Goal: Task Accomplishment & Management: Manage account settings

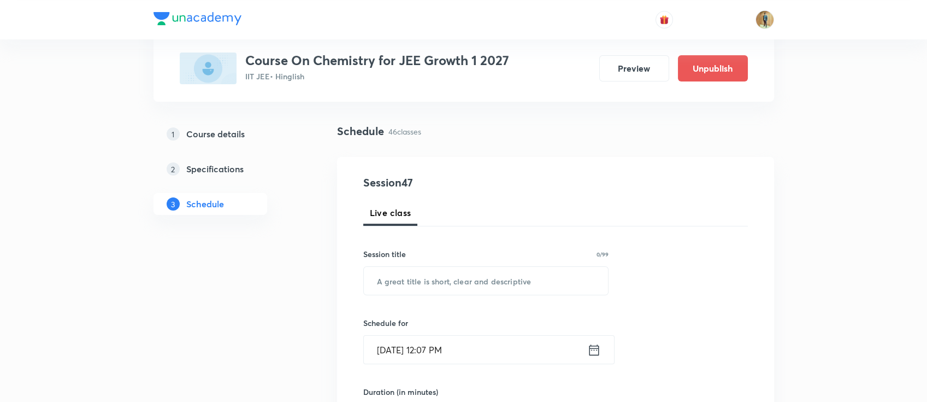
scroll to position [145, 0]
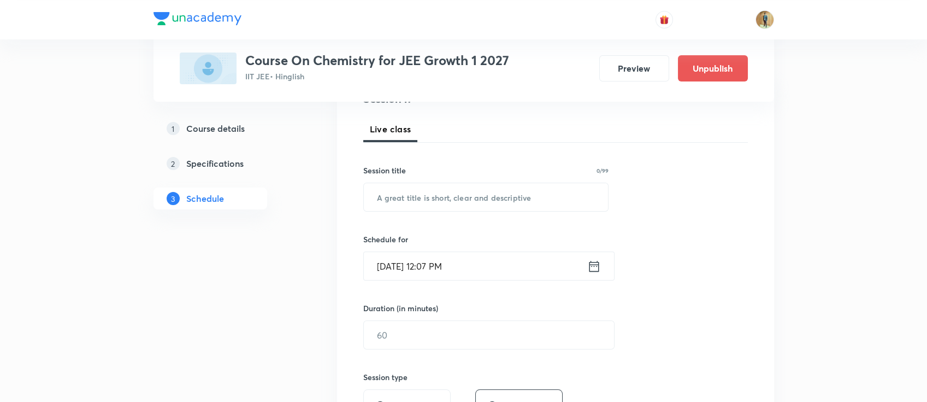
click at [234, 166] on h5 "Specifications" at bounding box center [214, 163] width 57 height 13
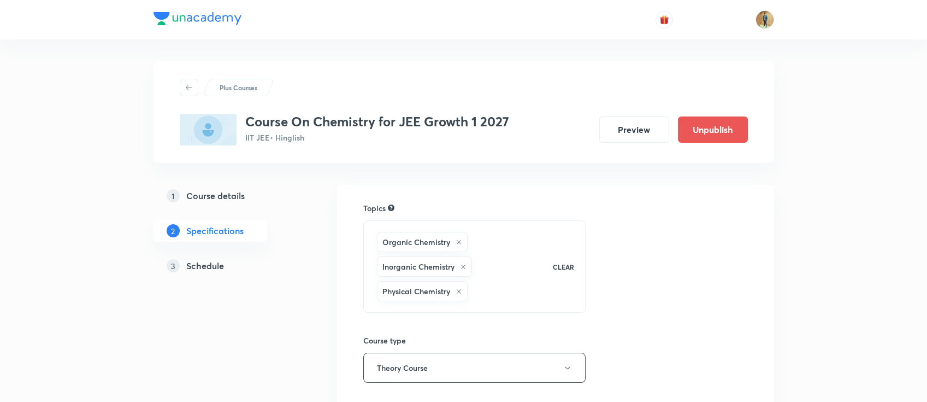
click at [218, 259] on h5 "Schedule" at bounding box center [205, 265] width 38 height 13
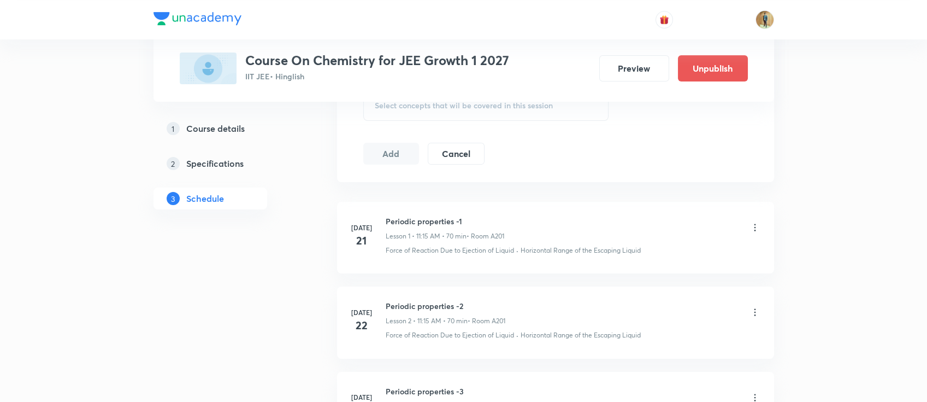
scroll to position [597, 0]
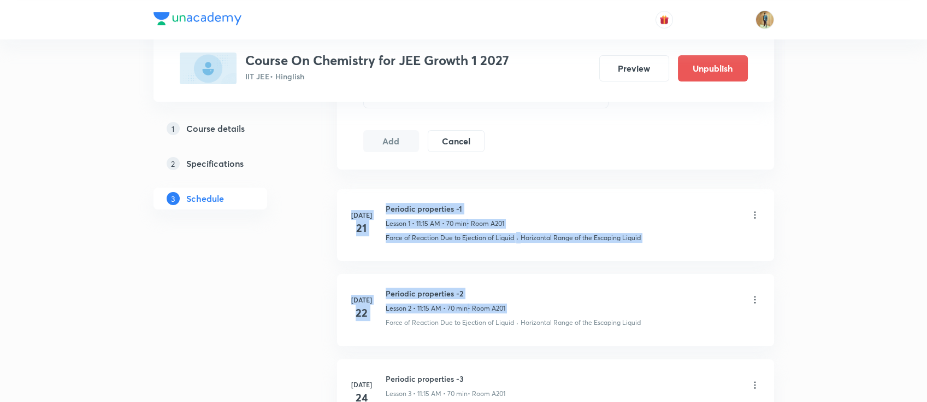
drag, startPoint x: 925, startPoint y: 64, endPoint x: 932, endPoint y: 260, distance: 196.3
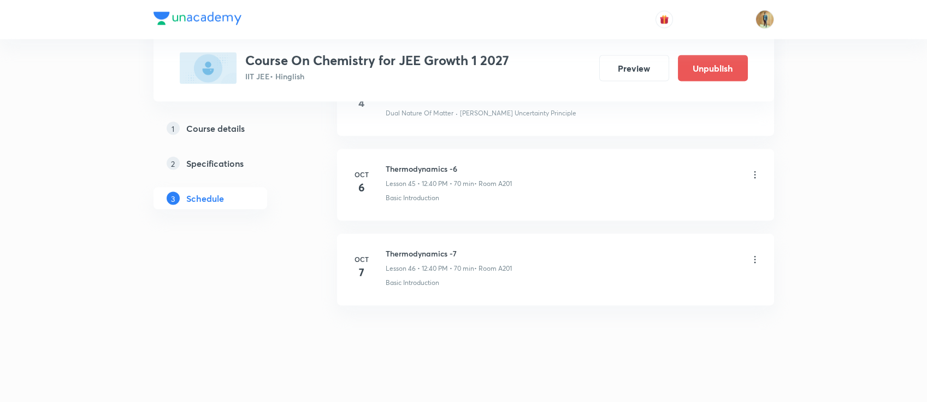
click at [754, 254] on icon at bounding box center [755, 259] width 11 height 11
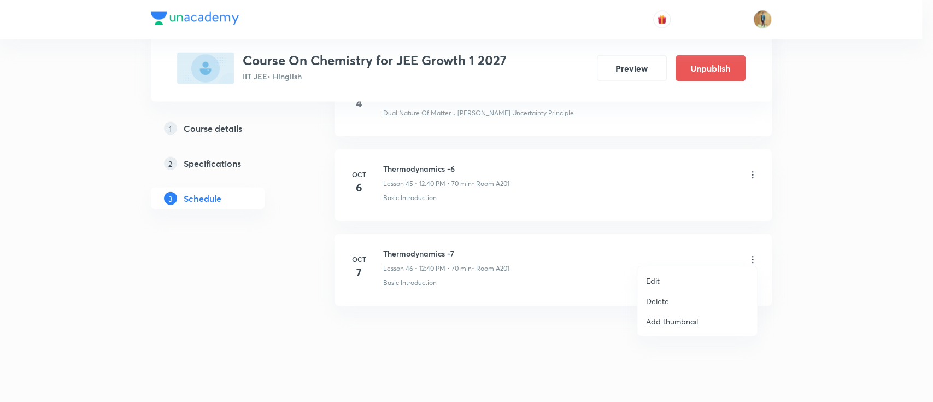
click at [663, 302] on p "Delete" at bounding box center [657, 300] width 23 height 11
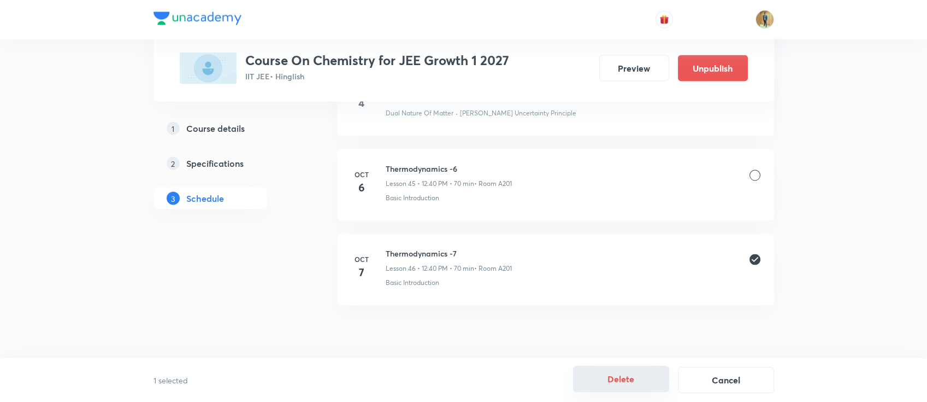
click at [643, 382] on button "Delete" at bounding box center [621, 379] width 96 height 26
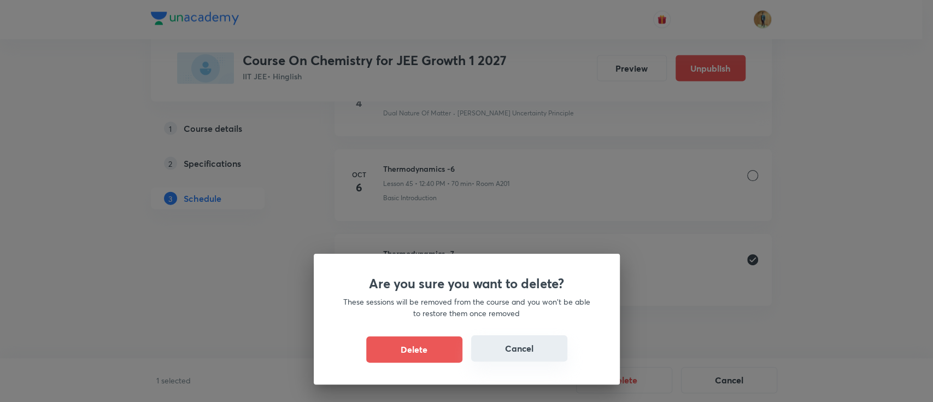
click at [529, 350] on button "Cancel" at bounding box center [519, 348] width 96 height 26
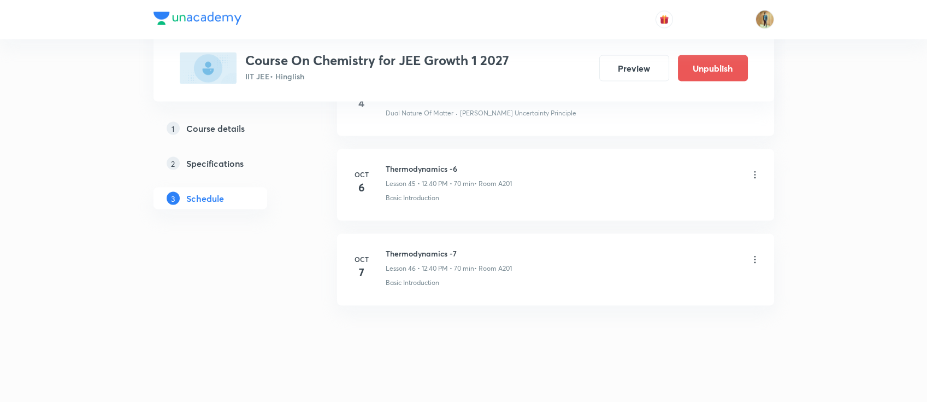
click at [755, 254] on icon at bounding box center [755, 259] width 11 height 11
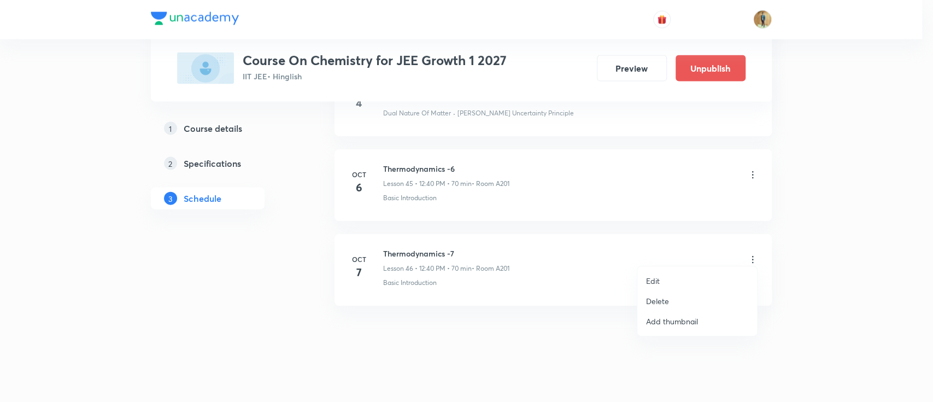
click at [656, 301] on p "Delete" at bounding box center [657, 300] width 23 height 11
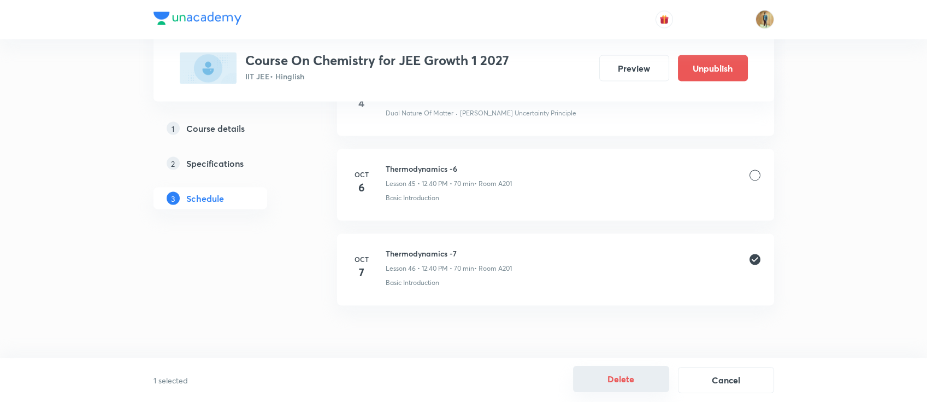
click at [638, 381] on button "Delete" at bounding box center [621, 379] width 96 height 26
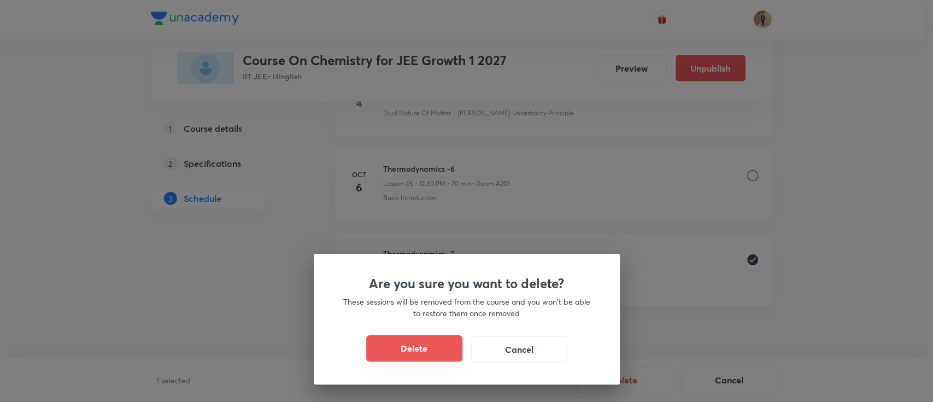
click at [447, 354] on button "Delete" at bounding box center [414, 348] width 96 height 26
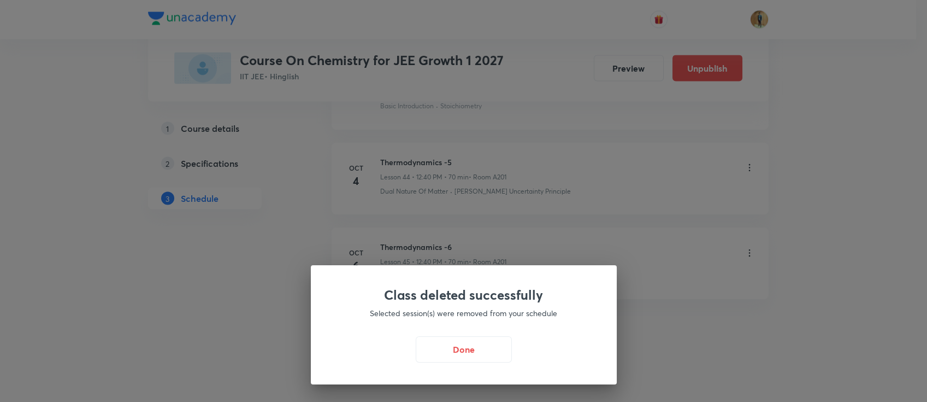
scroll to position [4284, 0]
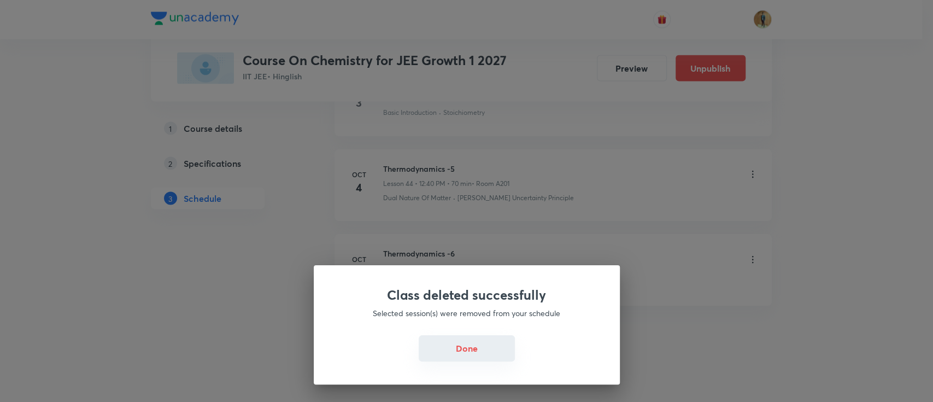
click at [478, 347] on button "Done" at bounding box center [467, 348] width 96 height 26
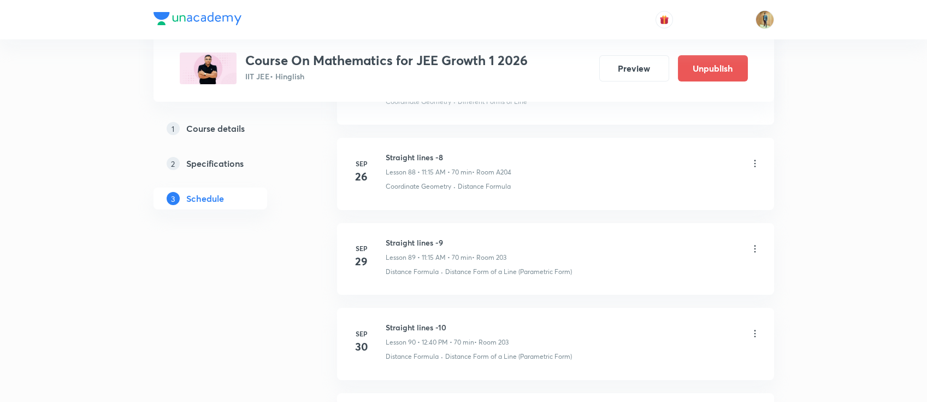
scroll to position [8460, 0]
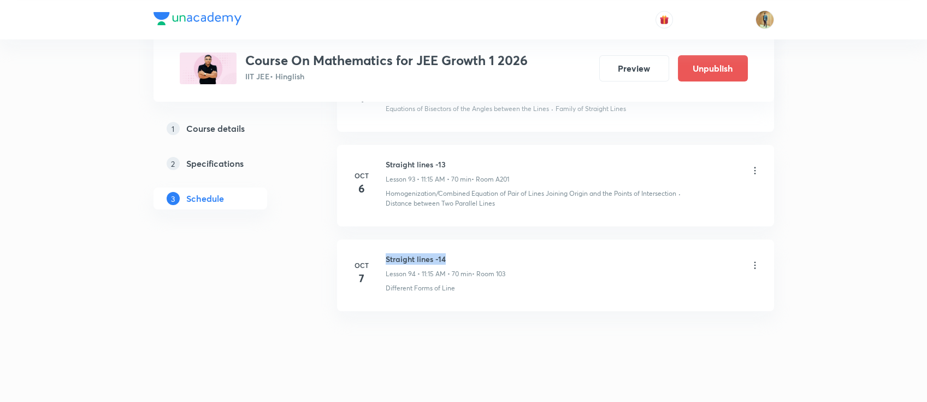
drag, startPoint x: 385, startPoint y: 248, endPoint x: 517, endPoint y: 247, distance: 132.2
click at [517, 253] on div "Straight lines -14 Lesson 94 • 11:15 AM • 70 min • Room 103" at bounding box center [573, 266] width 375 height 26
copy h6 "Straight lines -14"
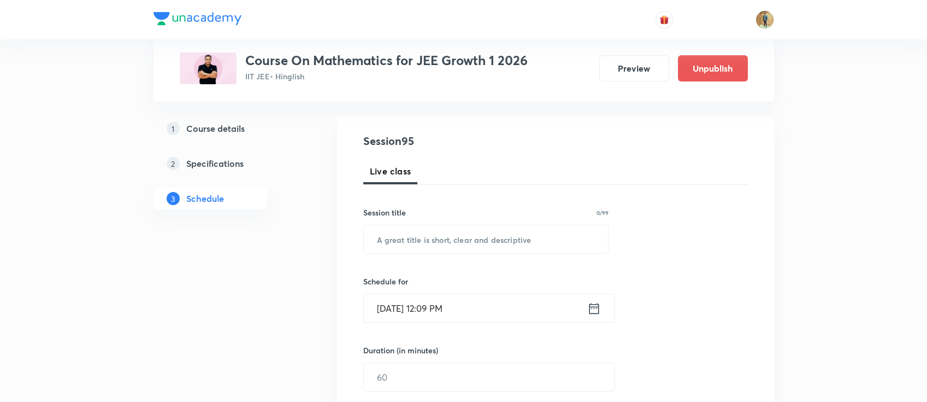
scroll to position [145, 0]
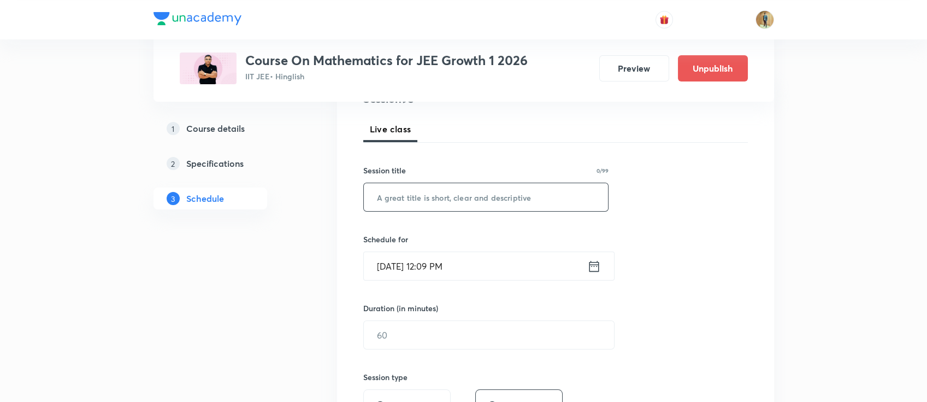
click at [463, 203] on input "text" at bounding box center [486, 197] width 245 height 28
paste input "Straight lines -14"
type input "Straight lines -14"
click at [487, 266] on input "Oct 7, 2025, 12:09 PM" at bounding box center [475, 266] width 223 height 28
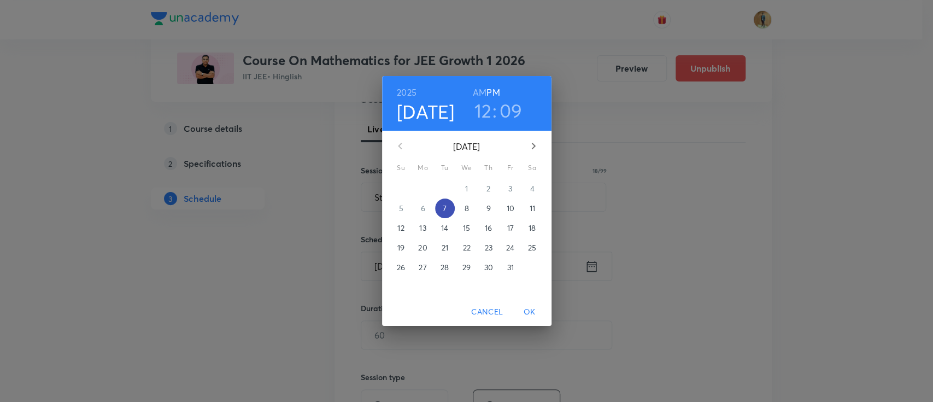
click at [448, 210] on span "7" at bounding box center [445, 208] width 20 height 11
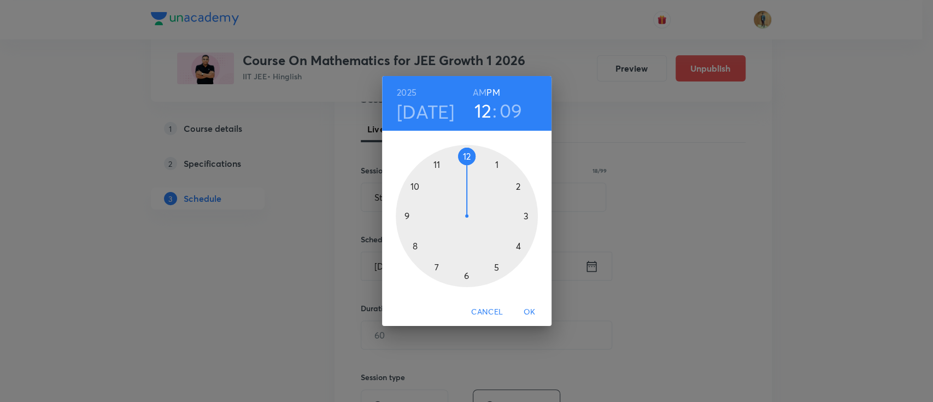
click at [516, 115] on h3 "09" at bounding box center [510, 110] width 23 height 23
drag, startPoint x: 513, startPoint y: 179, endPoint x: 402, endPoint y: 255, distance: 135.2
click at [402, 255] on div at bounding box center [467, 216] width 142 height 142
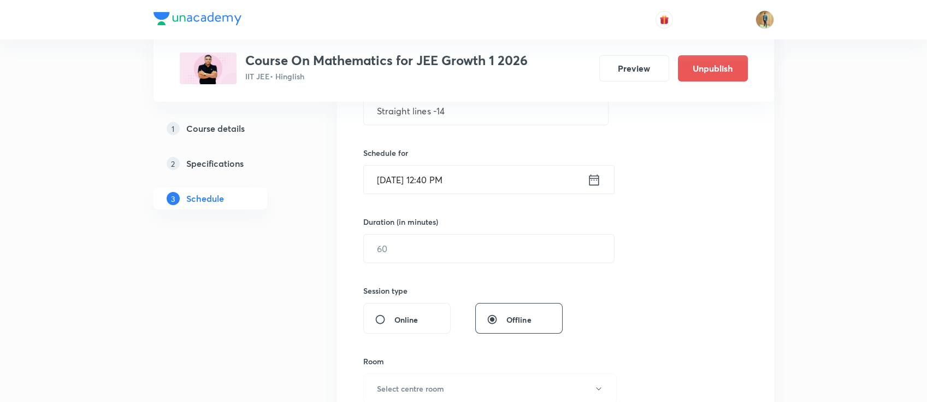
scroll to position [340, 0]
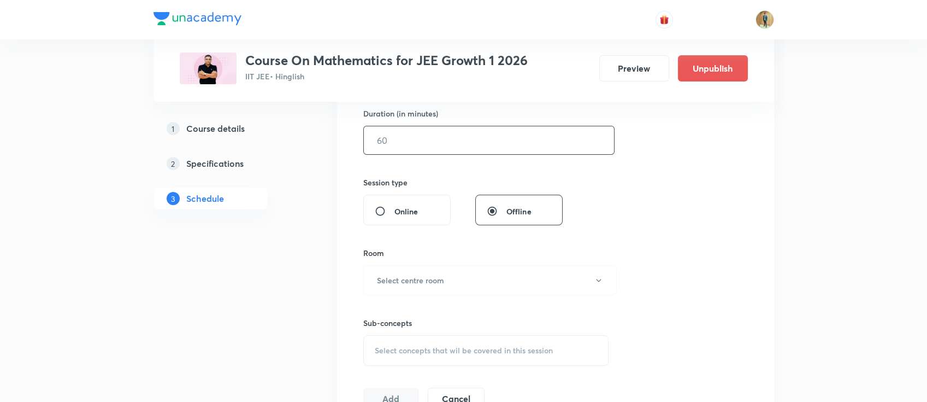
click at [423, 150] on input "text" at bounding box center [489, 140] width 250 height 28
type input "65"
click at [431, 271] on button "Select centre room" at bounding box center [490, 280] width 254 height 30
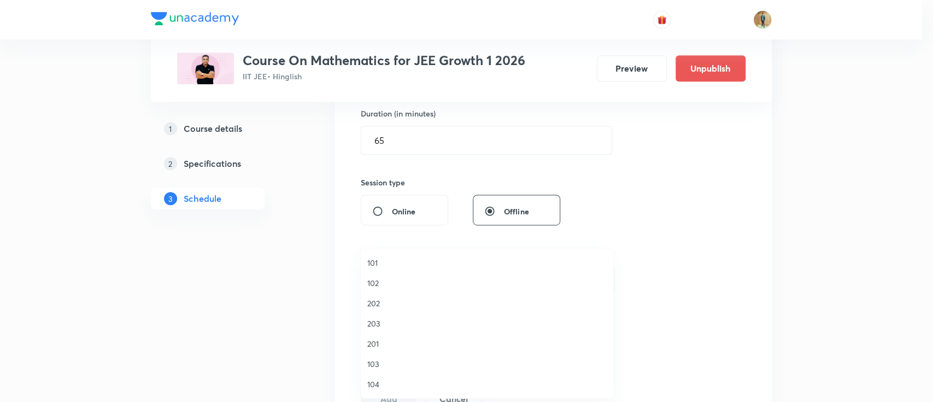
click at [927, 114] on div at bounding box center [466, 201] width 933 height 402
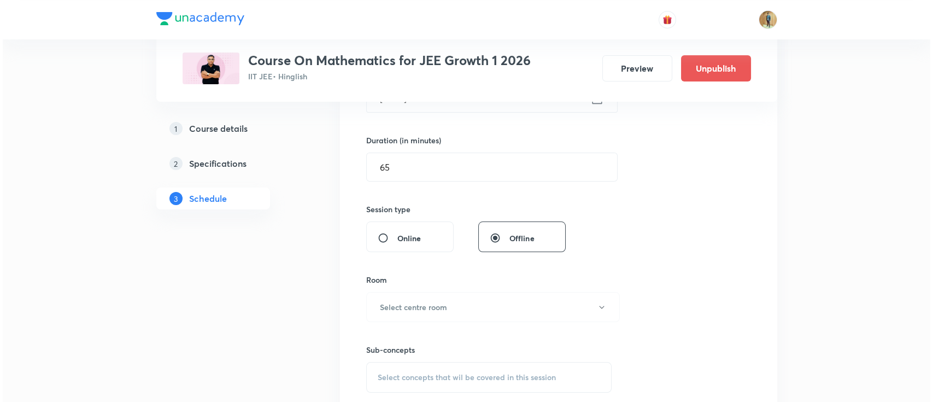
scroll to position [389, 0]
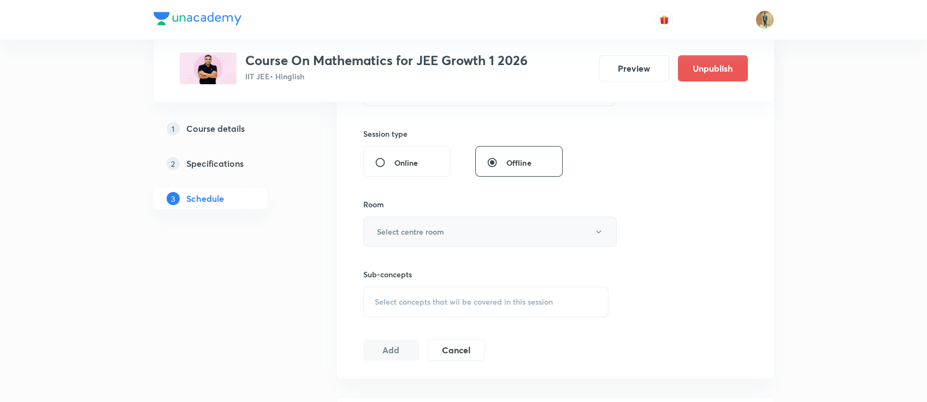
click at [452, 234] on button "Select centre room" at bounding box center [490, 231] width 254 height 30
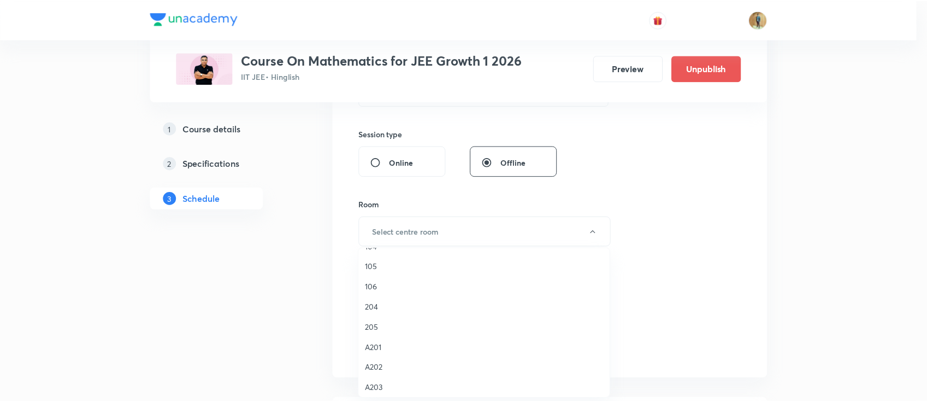
scroll to position [154, 0]
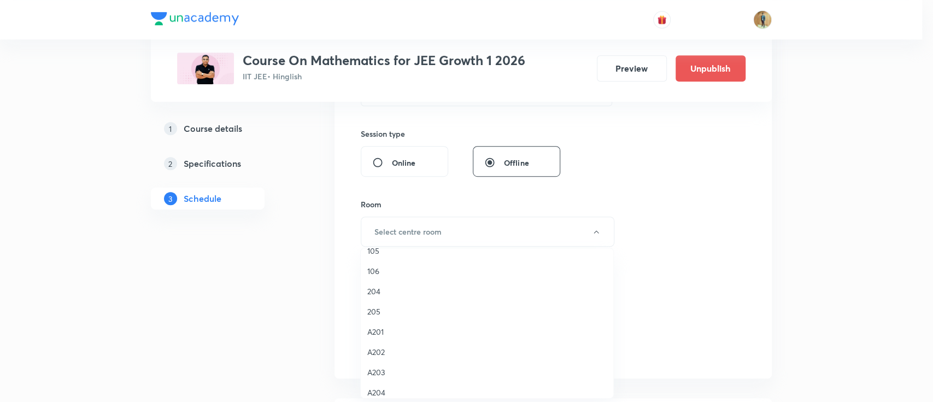
click at [885, 226] on div at bounding box center [466, 201] width 933 height 402
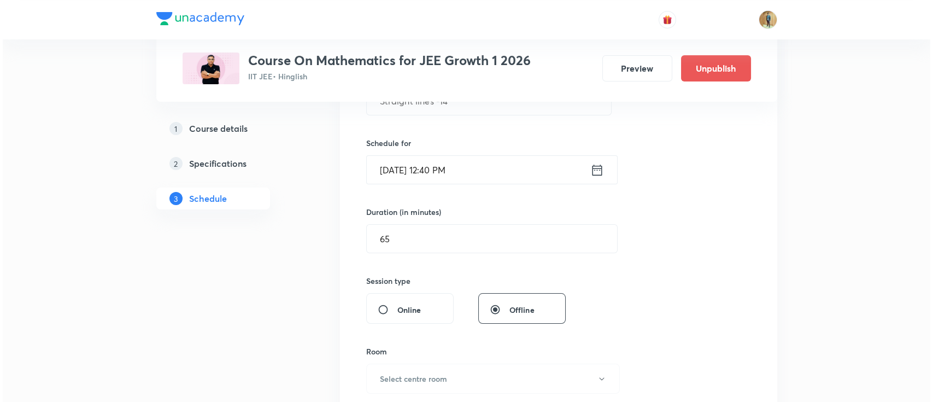
scroll to position [340, 0]
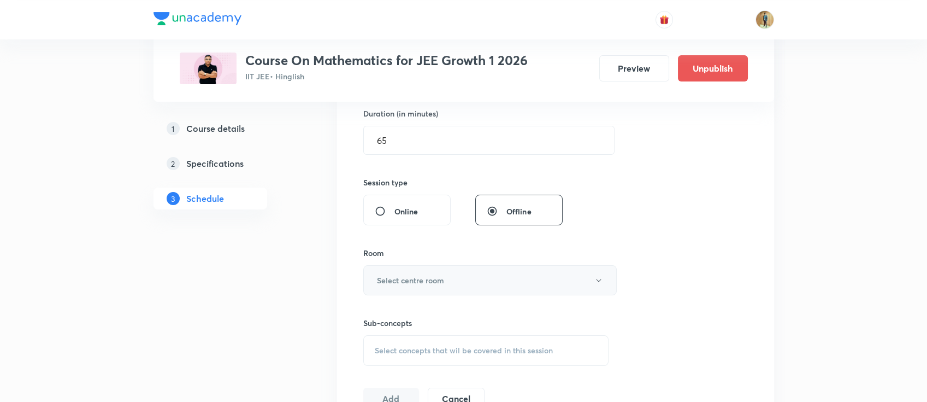
click at [490, 278] on button "Select centre room" at bounding box center [490, 280] width 254 height 30
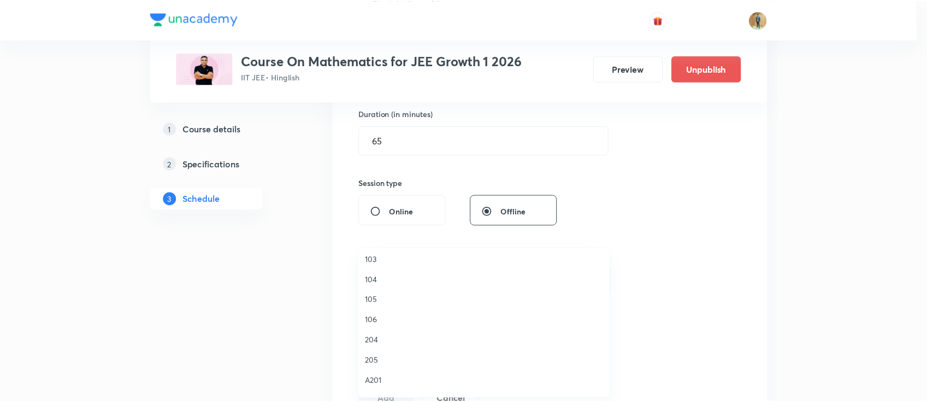
scroll to position [154, 0]
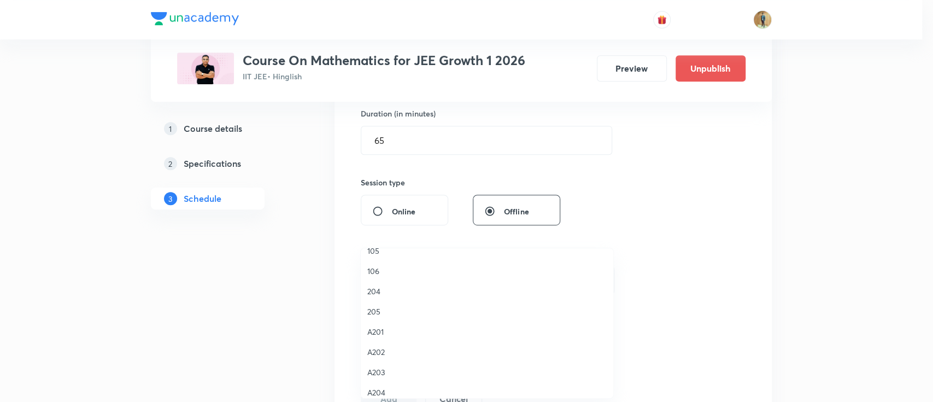
click at [372, 333] on span "A201" at bounding box center [486, 331] width 239 height 11
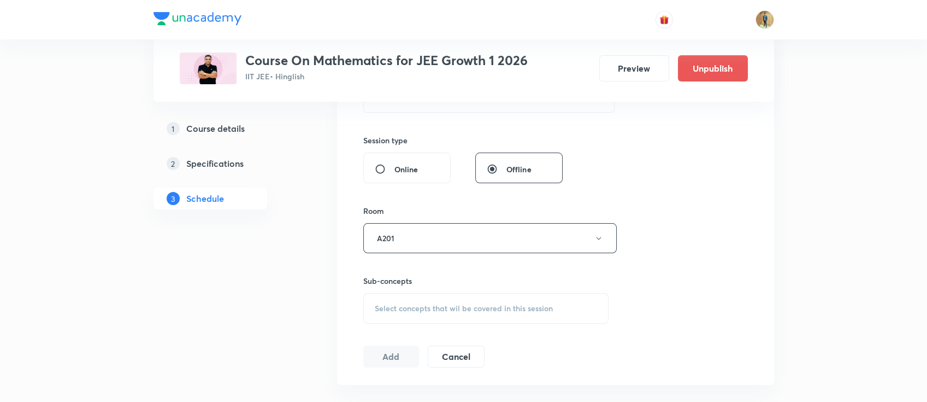
scroll to position [485, 0]
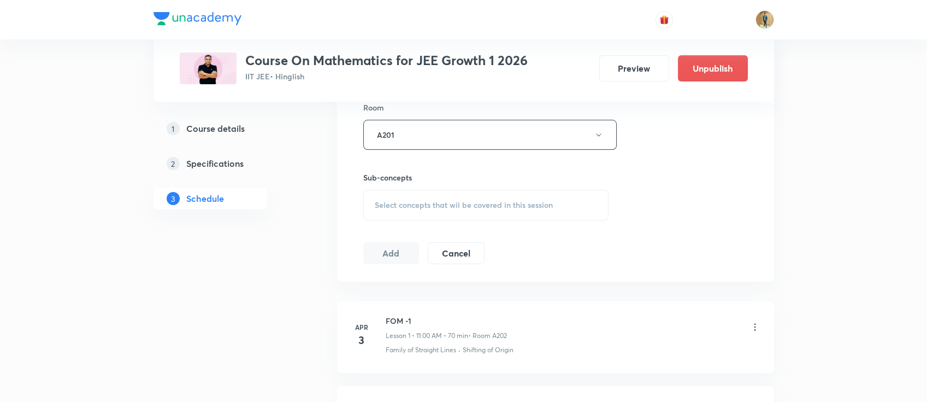
click at [436, 201] on span "Select concepts that wil be covered in this session" at bounding box center [464, 205] width 178 height 9
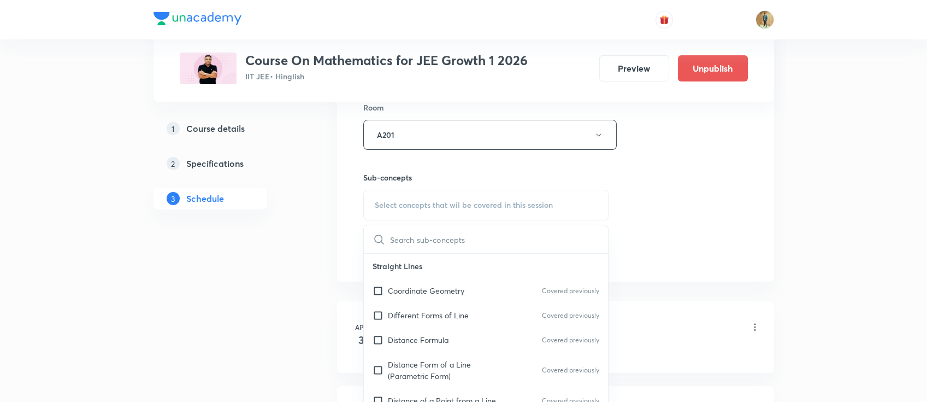
click at [433, 321] on div "Different Forms of Line Covered previously" at bounding box center [486, 315] width 245 height 25
checkbox input "true"
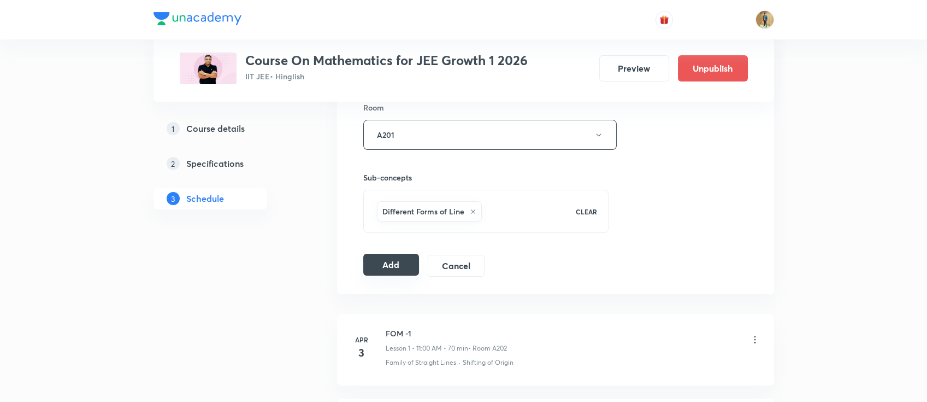
click at [402, 257] on button "Add" at bounding box center [391, 265] width 56 height 22
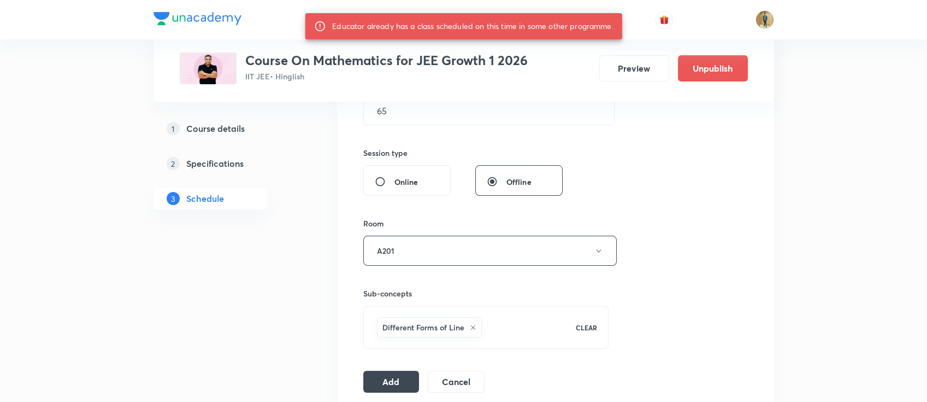
scroll to position [340, 0]
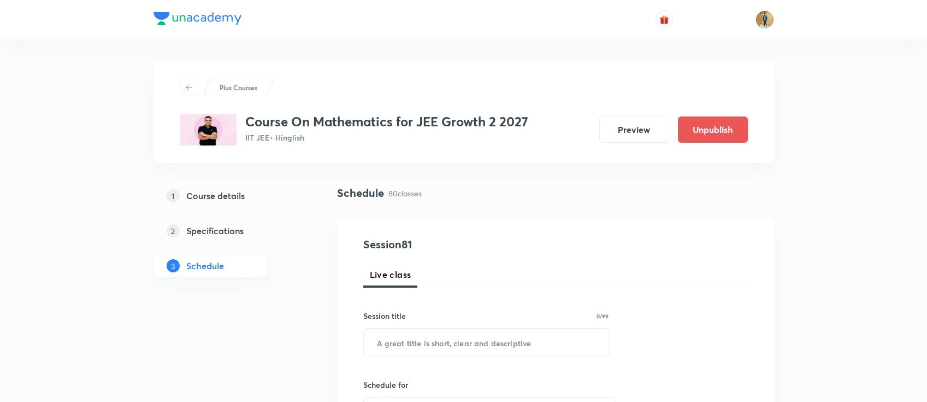
scroll to position [5915, 0]
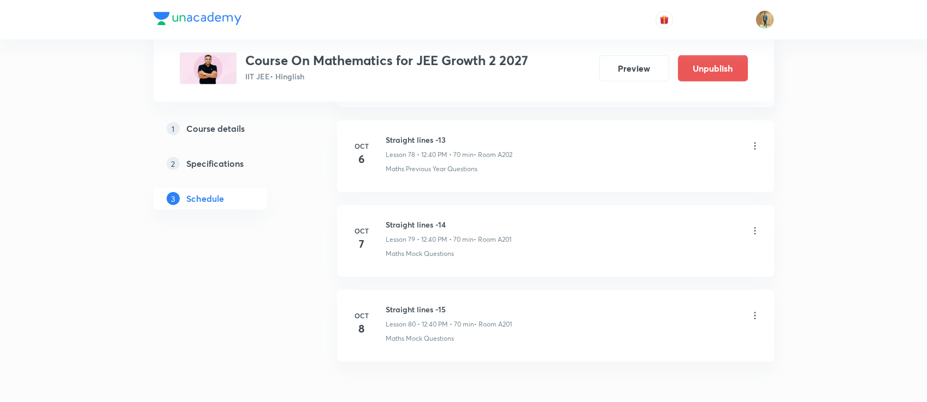
scroll to position [7150, 0]
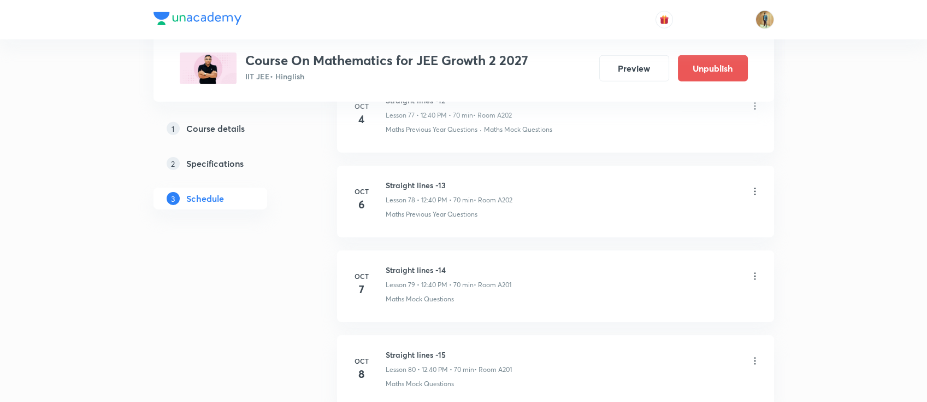
click at [751, 270] on icon at bounding box center [755, 275] width 11 height 11
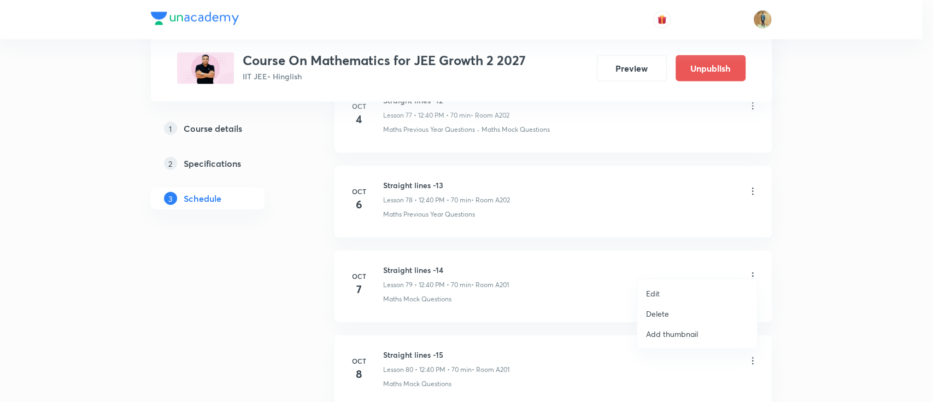
click at [823, 262] on div at bounding box center [466, 201] width 933 height 402
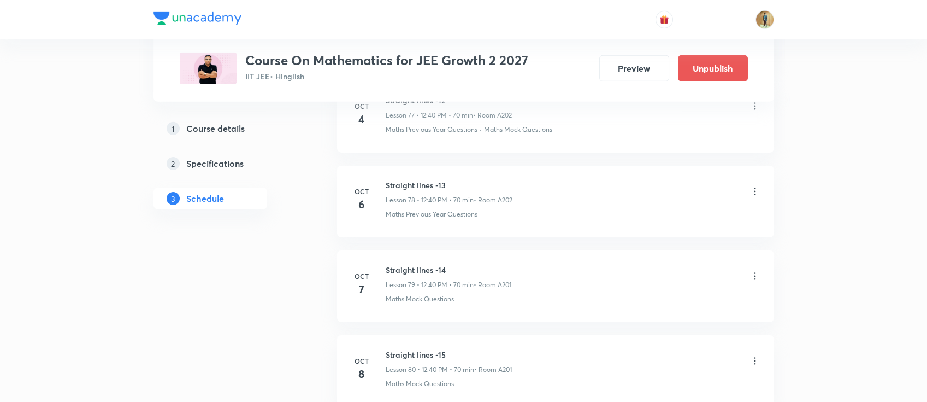
click at [754, 272] on icon at bounding box center [755, 275] width 2 height 7
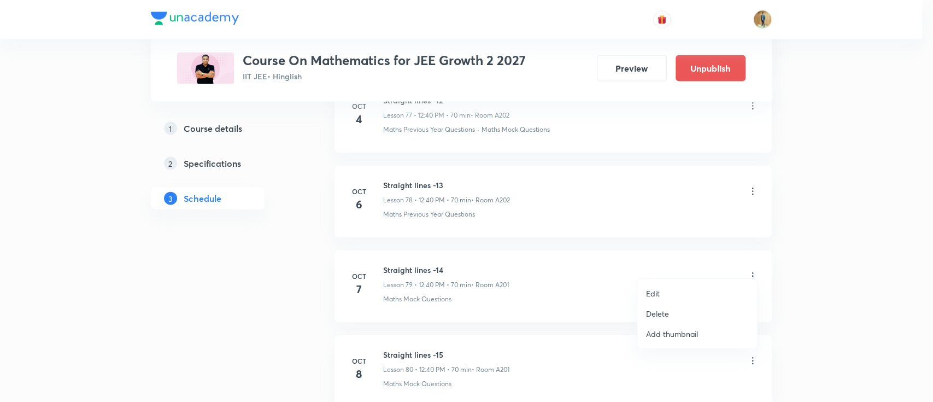
click at [668, 316] on p "Delete" at bounding box center [657, 313] width 23 height 11
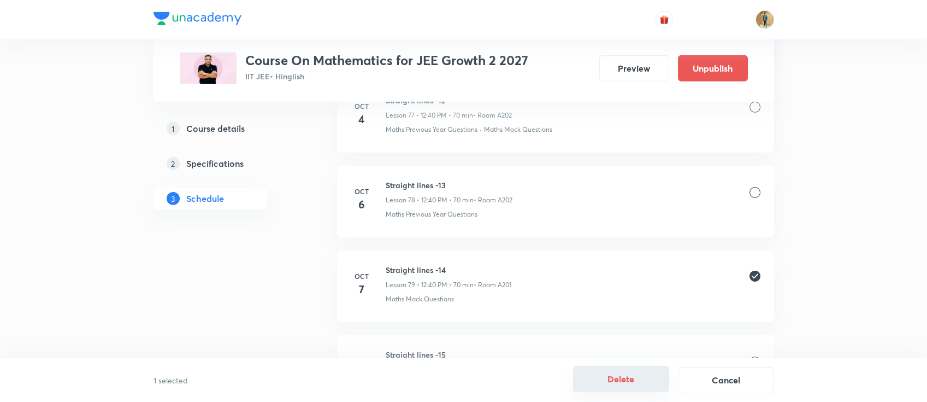
click at [634, 382] on button "Delete" at bounding box center [621, 379] width 96 height 26
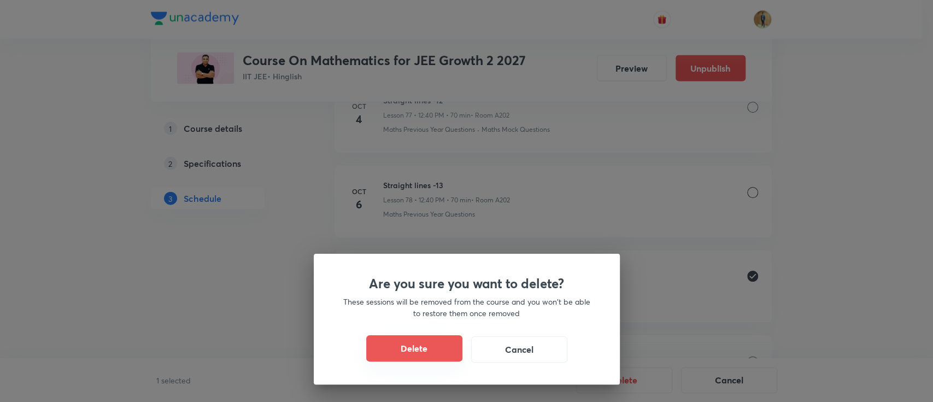
click at [397, 342] on button "Delete" at bounding box center [414, 348] width 96 height 26
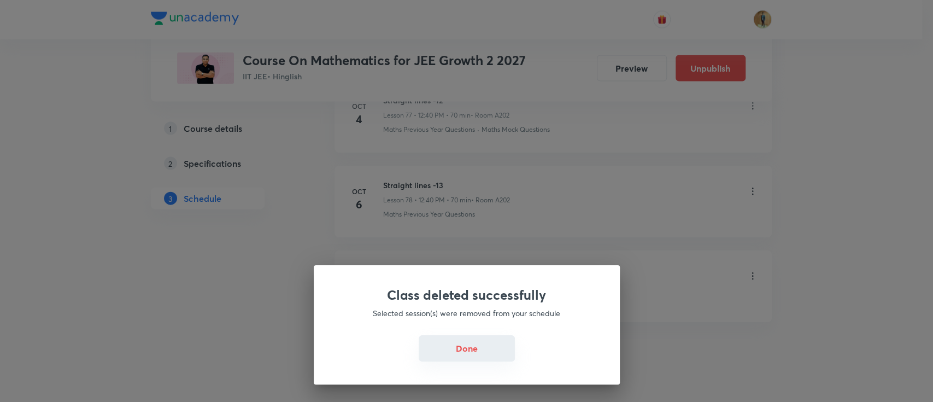
click at [467, 352] on button "Done" at bounding box center [467, 348] width 96 height 26
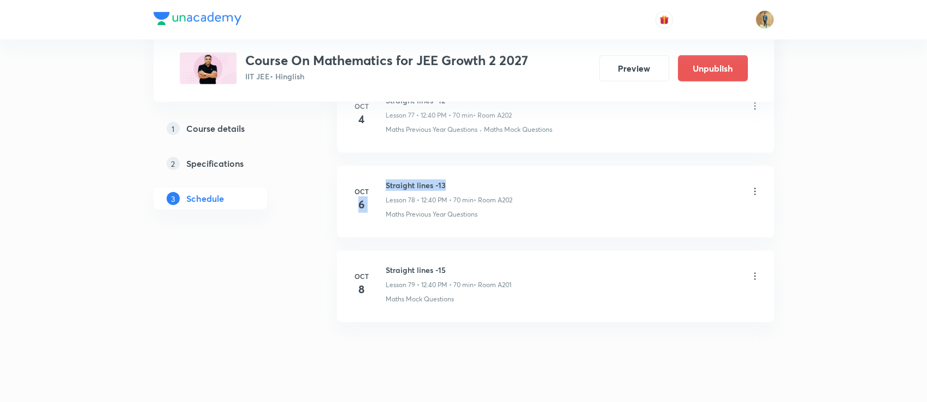
drag, startPoint x: 385, startPoint y: 178, endPoint x: 466, endPoint y: 178, distance: 80.9
click at [466, 179] on div "Oct 6 Straight lines -13 Lesson 78 • 12:40 PM • 70 min • Room A202 Maths Previo…" at bounding box center [556, 199] width 410 height 40
click at [467, 179] on h6 "Straight lines -13" at bounding box center [449, 184] width 127 height 11
drag, startPoint x: 386, startPoint y: 176, endPoint x: 449, endPoint y: 174, distance: 63.4
click at [448, 179] on h6 "Straight lines -13" at bounding box center [449, 184] width 127 height 11
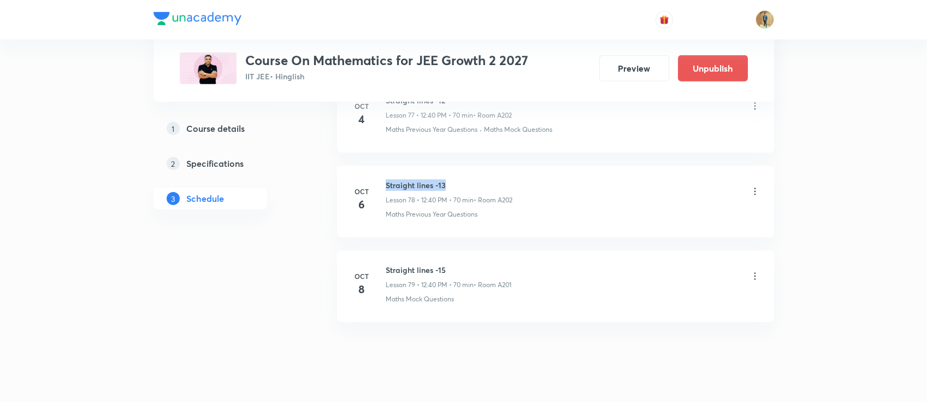
copy h6 "Straight lines -13"
drag, startPoint x: 411, startPoint y: 60, endPoint x: 506, endPoint y: 60, distance: 94.5
click at [506, 60] on h3 "Course On Mathematics for JEE Growth 2 2027" at bounding box center [386, 60] width 283 height 16
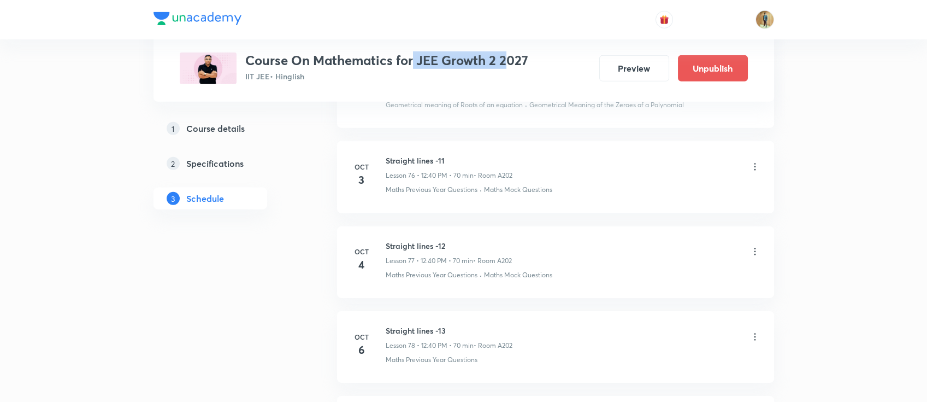
scroll to position [7004, 0]
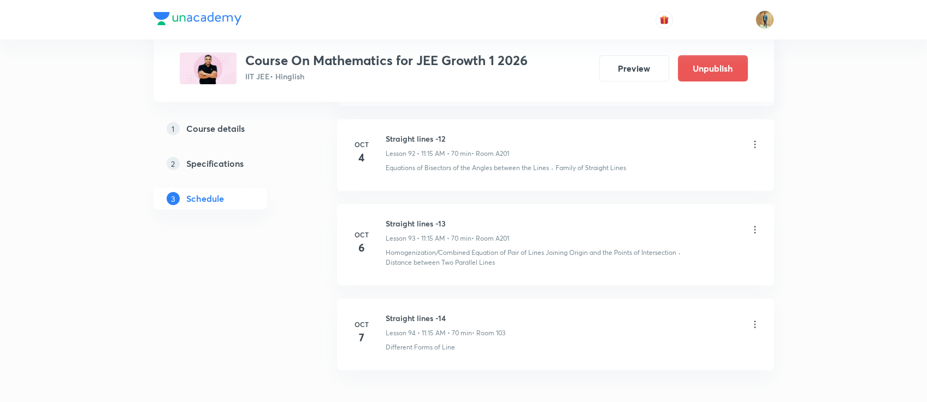
scroll to position [8460, 0]
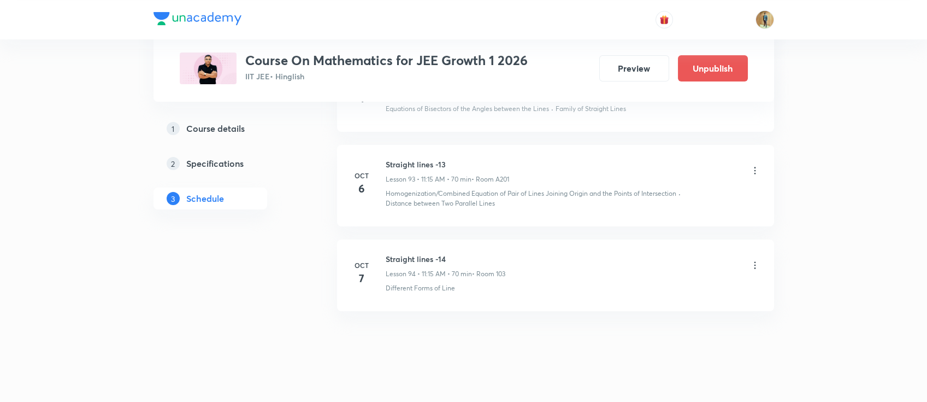
click at [756, 260] on icon at bounding box center [755, 265] width 11 height 11
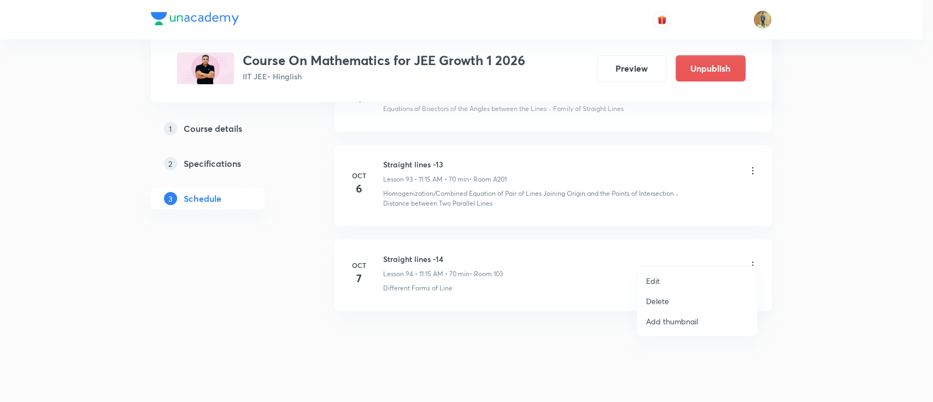
click at [817, 250] on div at bounding box center [466, 201] width 933 height 402
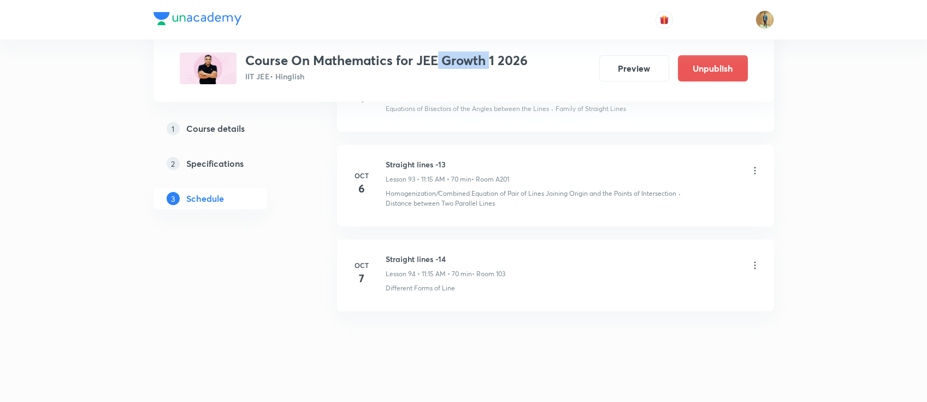
drag, startPoint x: 440, startPoint y: 67, endPoint x: 493, endPoint y: 64, distance: 53.0
click at [492, 64] on h3 "Course On Mathematics for JEE Growth 1 2026" at bounding box center [386, 60] width 283 height 16
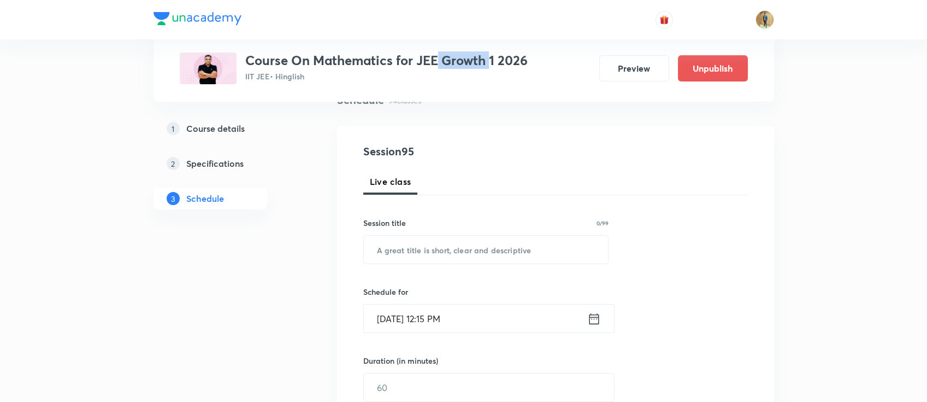
scroll to position [145, 0]
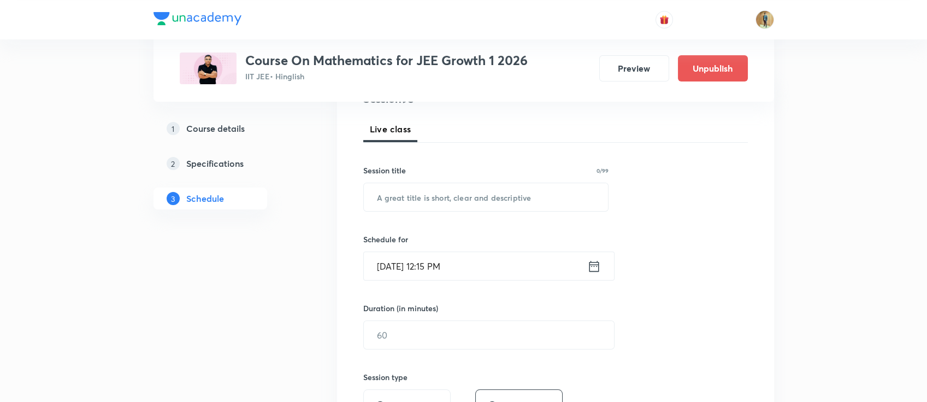
click at [520, 215] on div "Session 95 Live class Session title 0/99 ​ Schedule for [DATE] 12:15 PM ​ Durat…" at bounding box center [555, 347] width 385 height 513
click at [511, 198] on input "text" at bounding box center [486, 197] width 245 height 28
paste input "Straight lines -13"
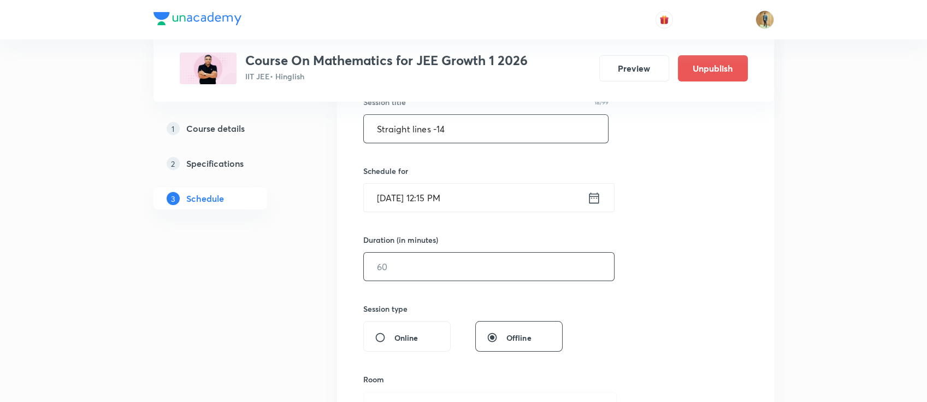
scroll to position [291, 0]
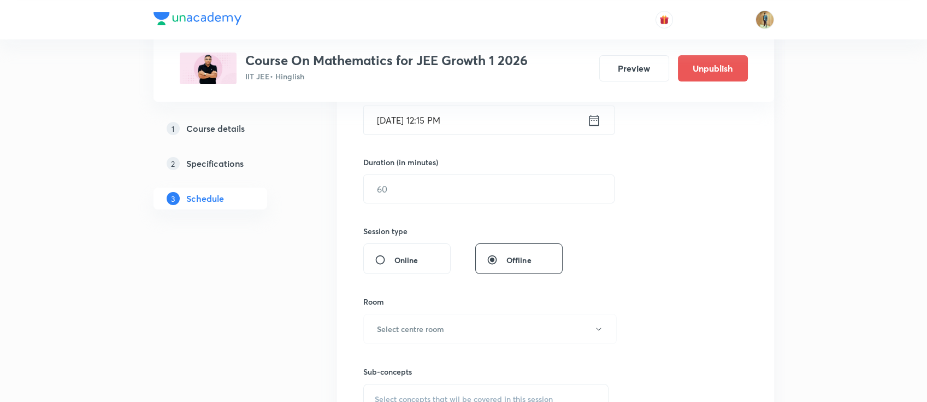
type input "Straight lines -14"
click at [498, 133] on input "[DATE] 12:15 PM" at bounding box center [475, 120] width 223 height 28
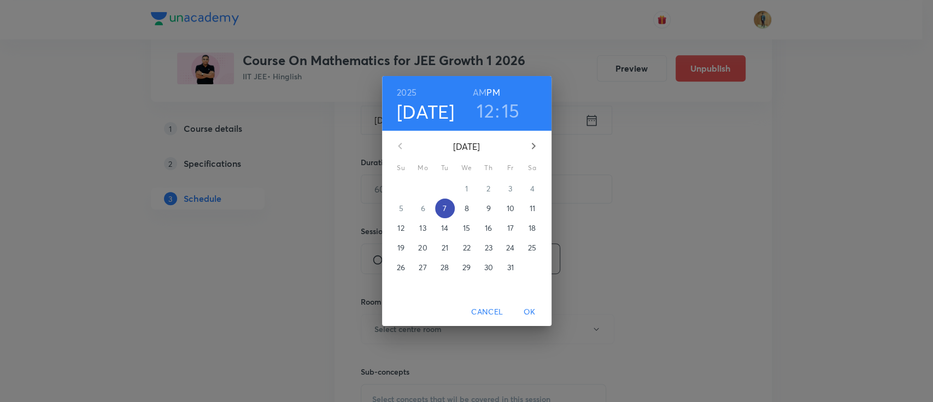
click at [442, 207] on span "7" at bounding box center [445, 208] width 20 height 11
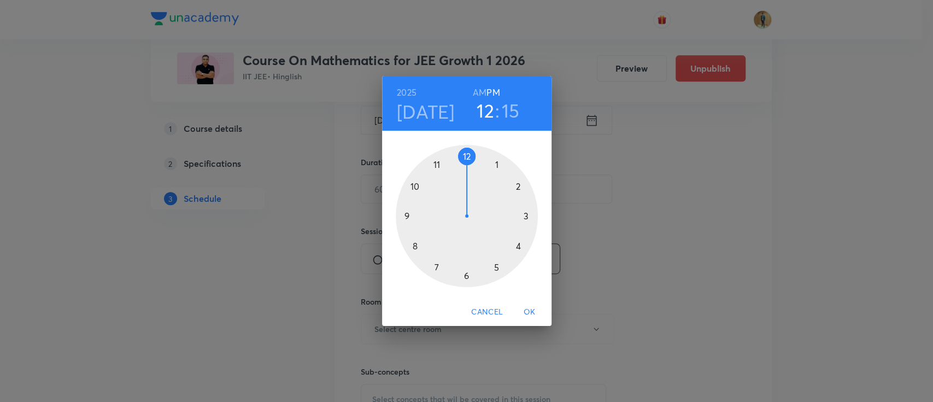
click at [468, 157] on div at bounding box center [467, 216] width 142 height 142
click at [415, 246] on div at bounding box center [467, 216] width 142 height 142
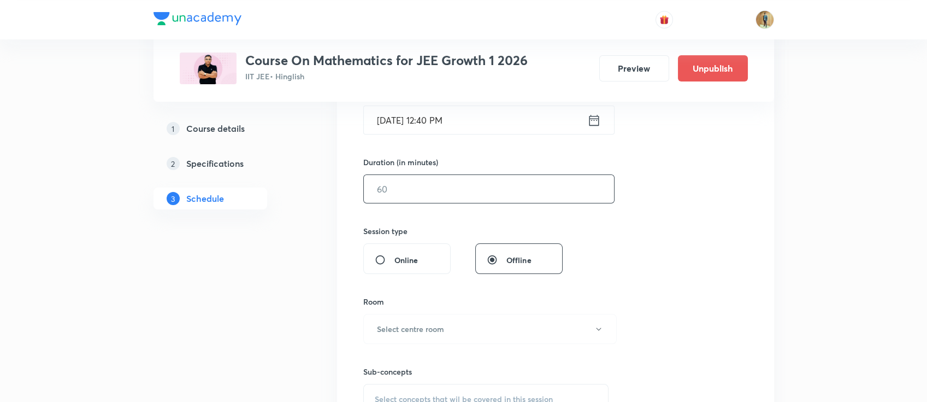
click at [433, 180] on input "text" at bounding box center [489, 189] width 250 height 28
type input "70"
click at [774, 236] on div "Session 95 Live class Session title 18/99 Straight lines -14 ​ Schedule for Oct…" at bounding box center [555, 201] width 437 height 548
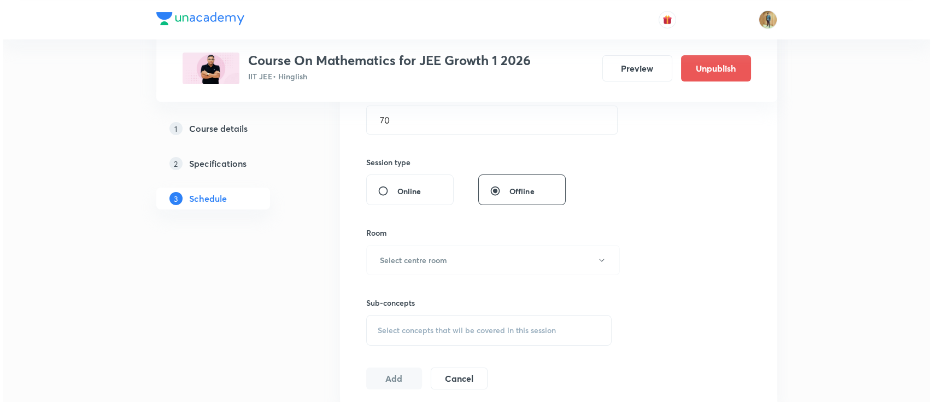
scroll to position [437, 0]
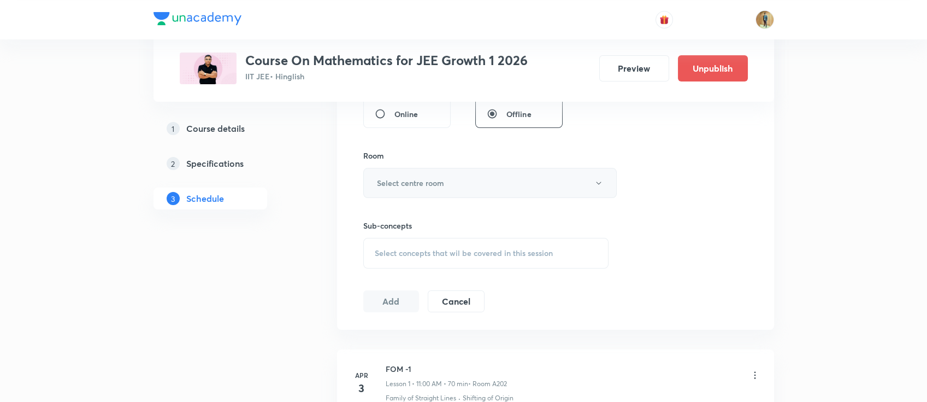
click at [439, 189] on button "Select centre room" at bounding box center [490, 183] width 254 height 30
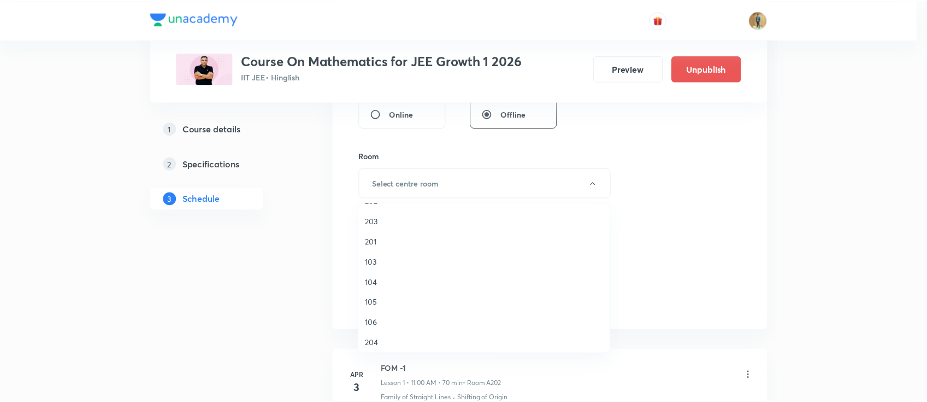
scroll to position [145, 0]
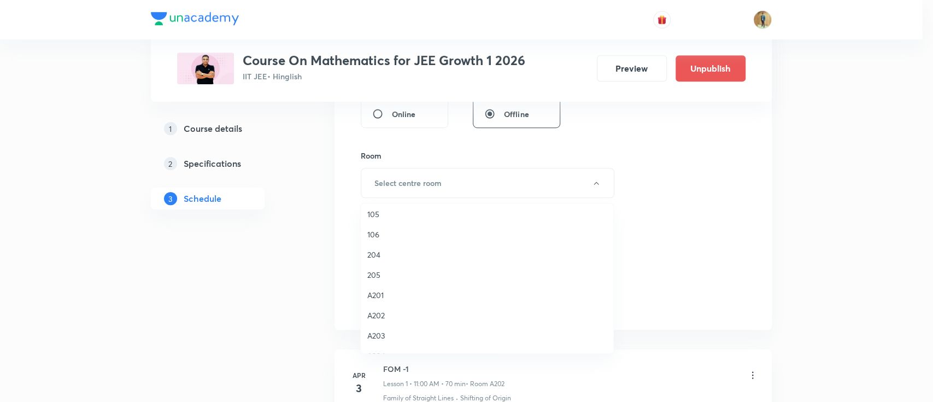
click at [395, 293] on span "A201" at bounding box center [486, 294] width 239 height 11
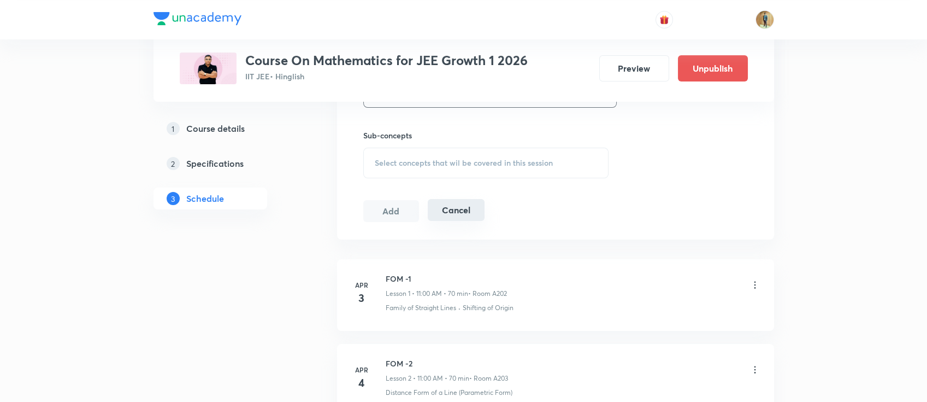
scroll to position [437, 0]
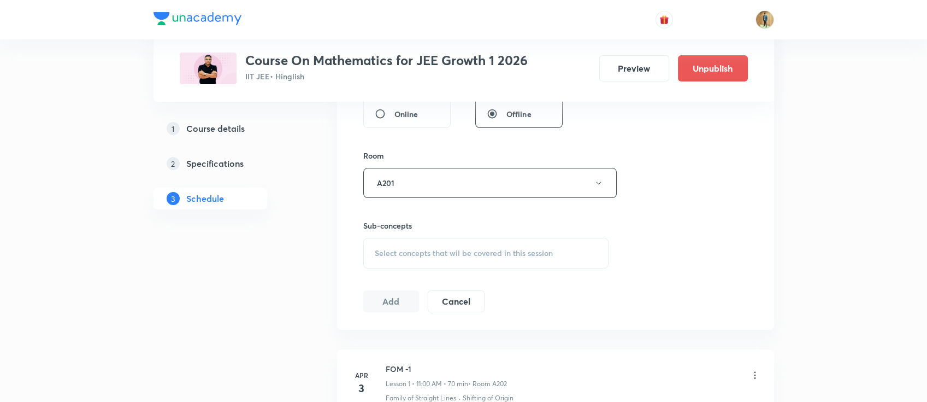
click at [443, 261] on div "Select concepts that wil be covered in this session" at bounding box center [486, 253] width 246 height 31
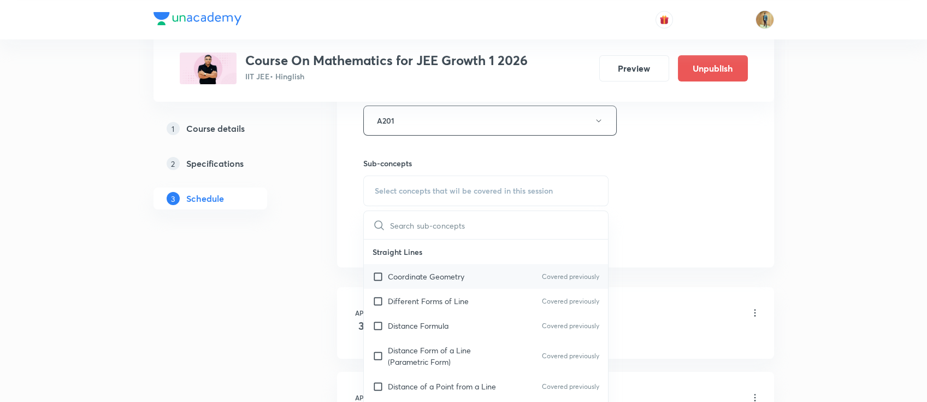
scroll to position [534, 0]
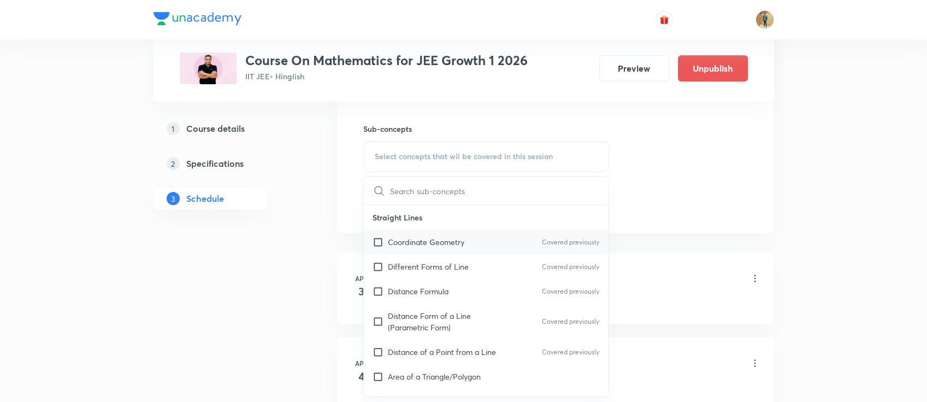
click at [467, 248] on div "Coordinate Geometry Covered previously" at bounding box center [486, 242] width 245 height 25
checkbox input "true"
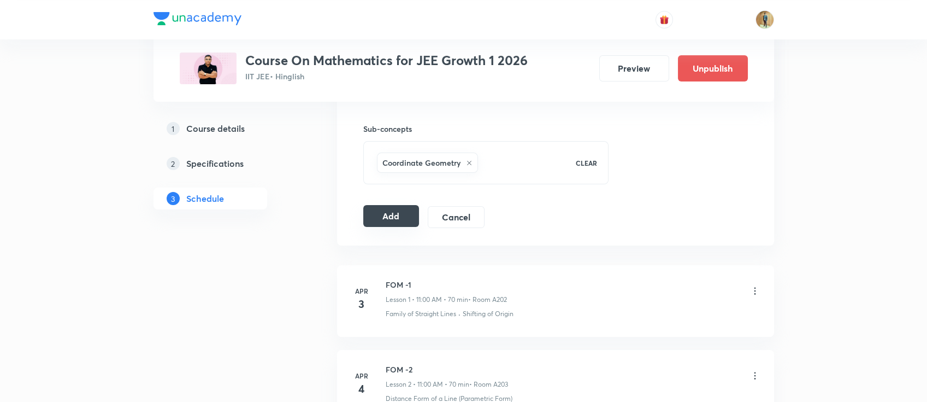
click at [394, 213] on button "Add" at bounding box center [391, 216] width 56 height 22
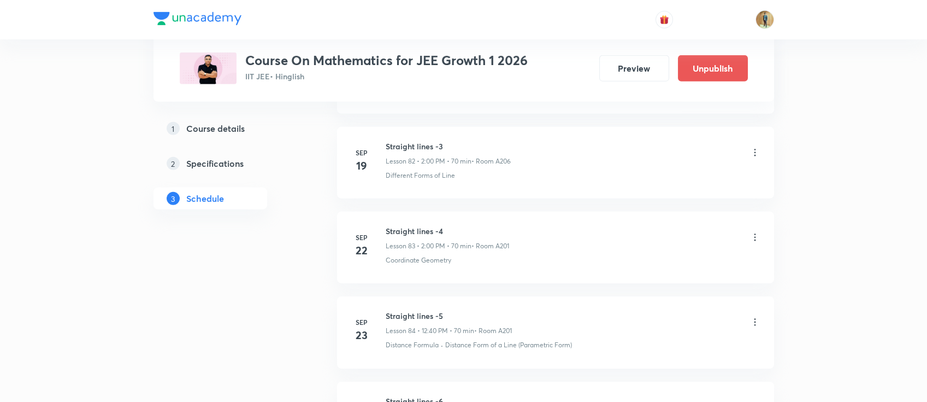
scroll to position [8043, 0]
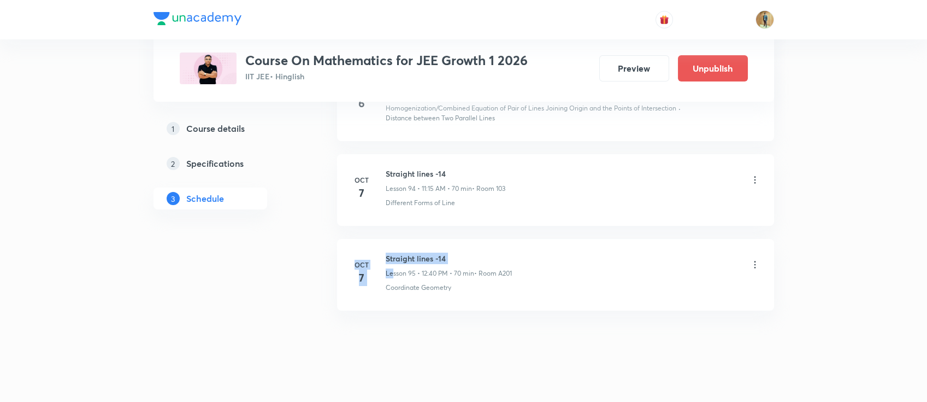
drag, startPoint x: 351, startPoint y: 251, endPoint x: 393, endPoint y: 260, distance: 43.5
click at [393, 260] on div "Oct 7 Straight lines -14 Lesson 95 • 12:40 PM • 70 min • Room A201 Coordinate G…" at bounding box center [556, 272] width 410 height 40
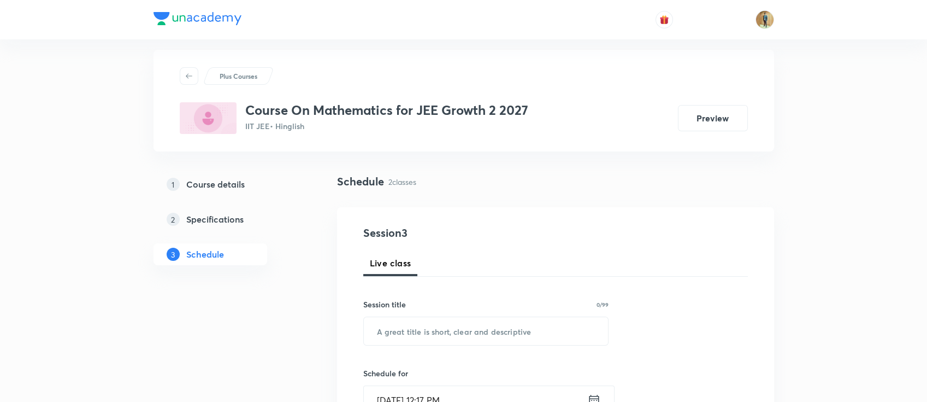
scroll to position [157, 0]
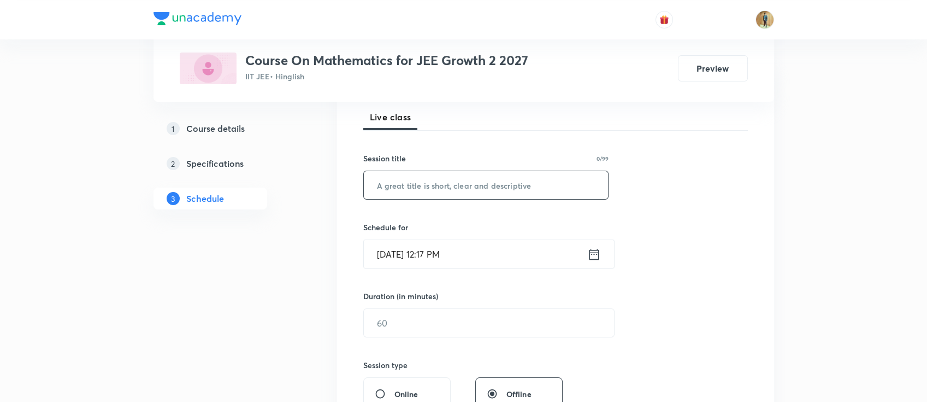
click at [453, 186] on input "text" at bounding box center [486, 185] width 245 height 28
paste input "Straight lines -13"
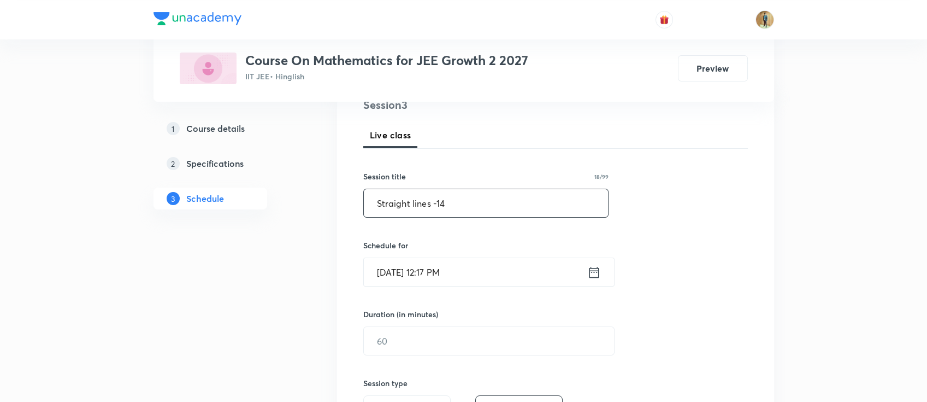
scroll to position [109, 0]
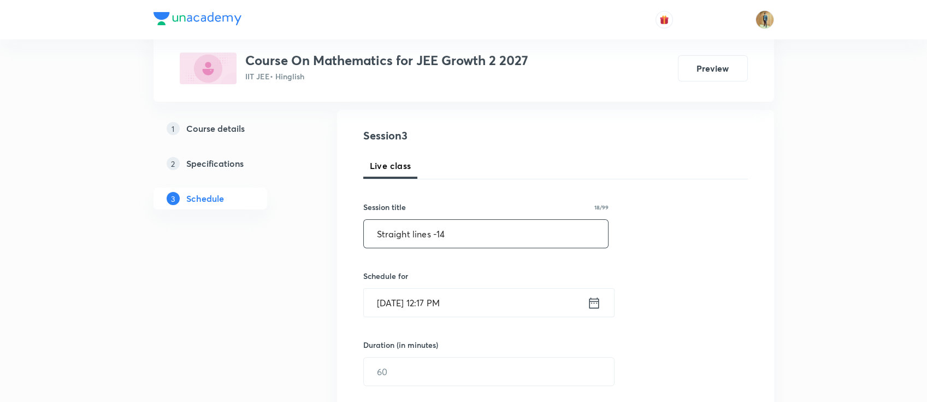
drag, startPoint x: 430, startPoint y: 237, endPoint x: 547, endPoint y: 241, distance: 117.0
click at [547, 241] on input "Straight lines -14" at bounding box center [486, 234] width 245 height 28
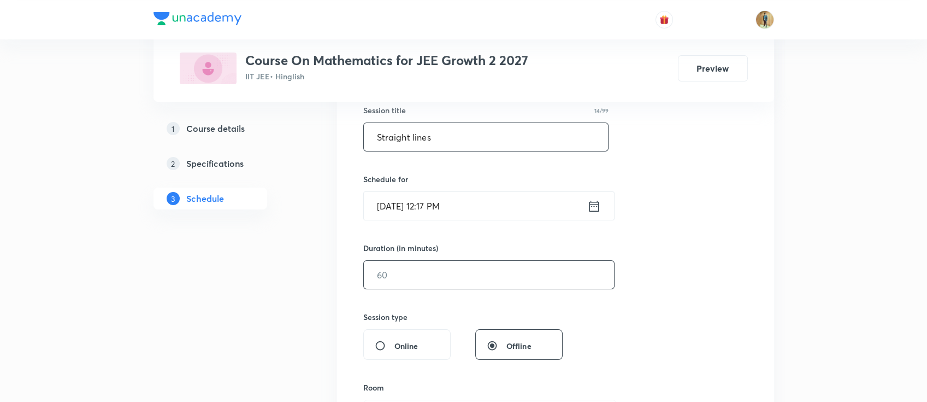
type input "Straight lines"
click at [492, 272] on input "text" at bounding box center [489, 275] width 250 height 28
type input "70"
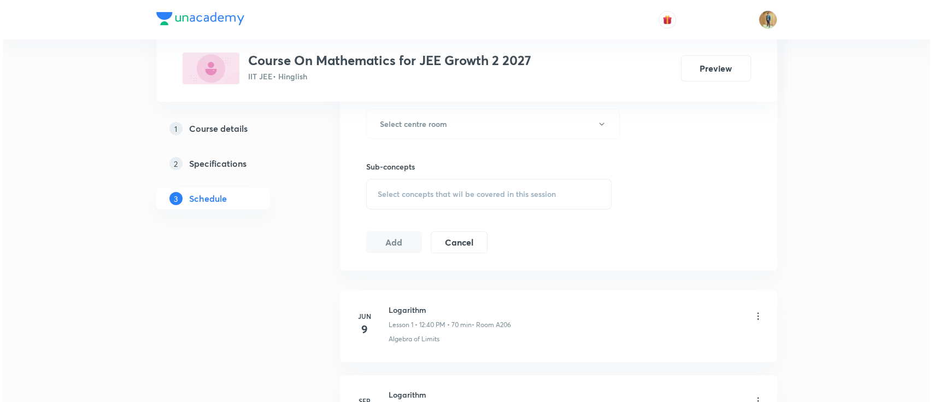
scroll to position [497, 0]
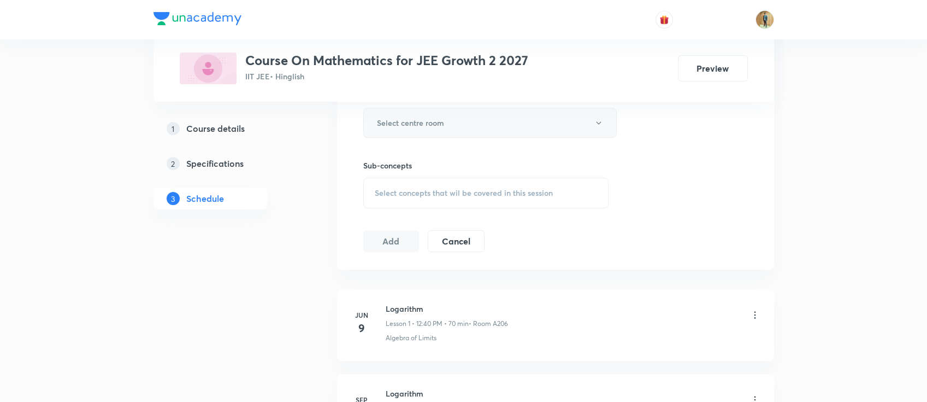
click at [438, 132] on button "Select centre room" at bounding box center [490, 123] width 254 height 30
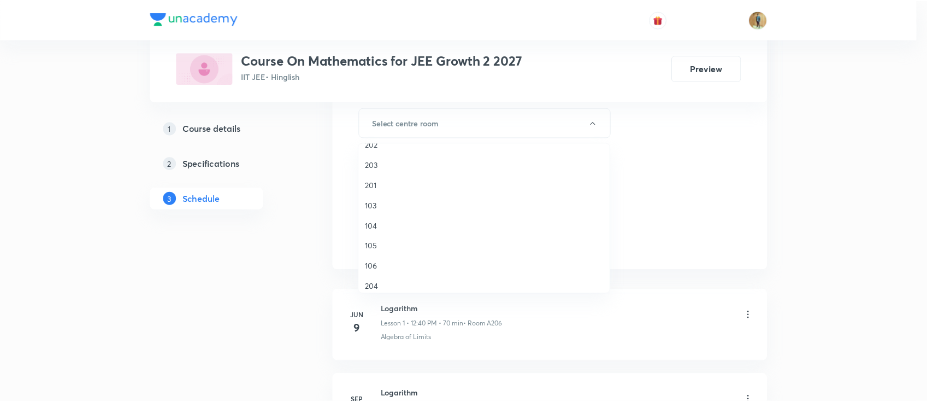
scroll to position [145, 0]
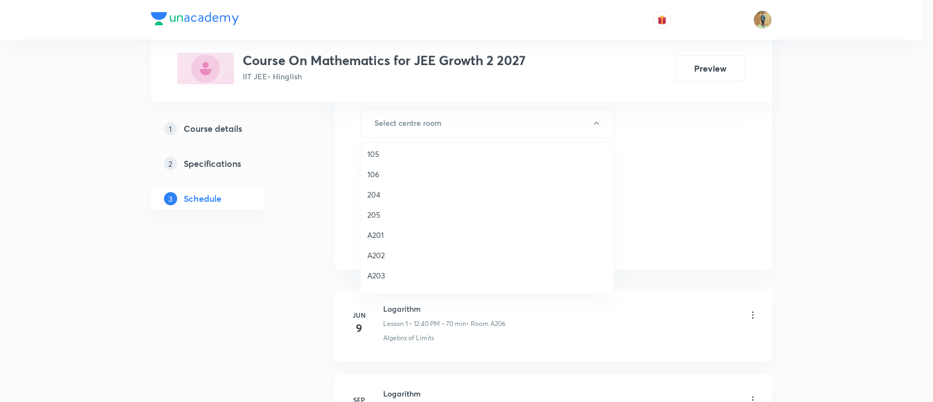
click at [375, 237] on span "A201" at bounding box center [486, 234] width 239 height 11
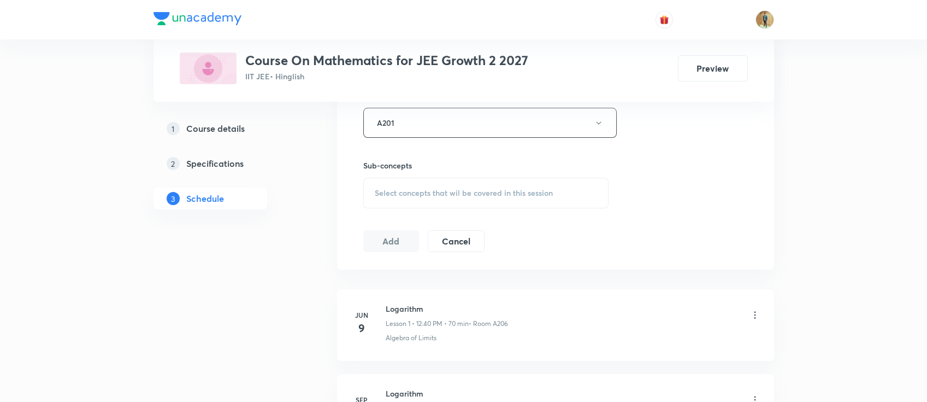
click at [807, 258] on div "Plus Courses Course On Mathematics for JEE Growth 2 2027 IIT JEE • Hinglish Pre…" at bounding box center [463, 25] width 927 height 1045
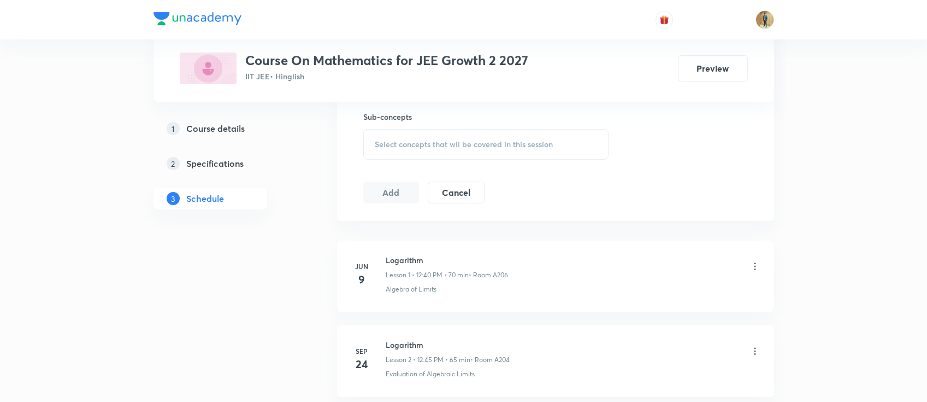
click at [452, 131] on div "Select concepts that wil be covered in this session" at bounding box center [486, 144] width 246 height 31
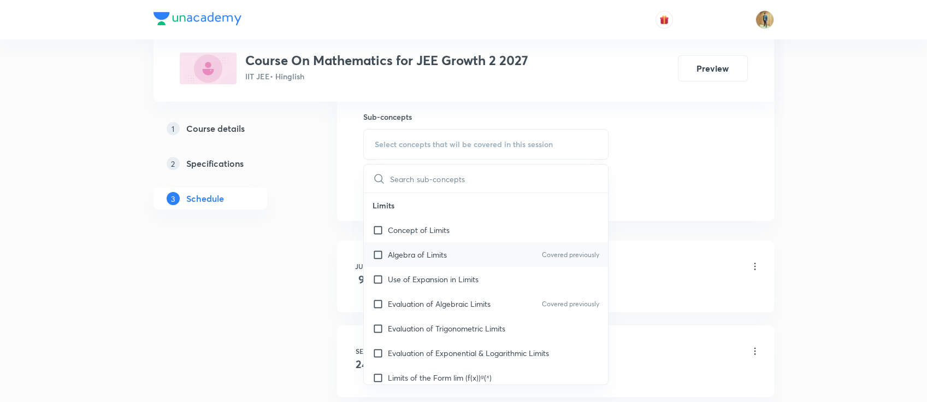
click at [442, 243] on div "Algebra of Limits Covered previously" at bounding box center [486, 254] width 245 height 25
checkbox input "true"
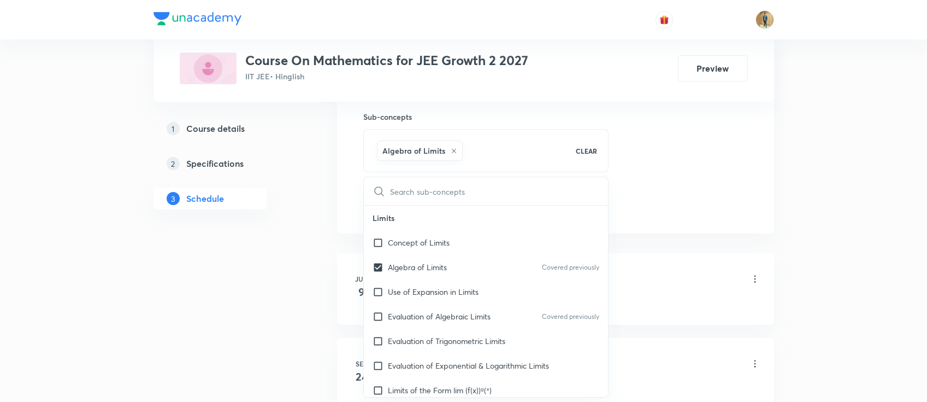
click at [764, 278] on li "[DATE] Logarithm Lesson 1 • 12:40 PM • 70 min • Room A206 Algebra of Limits" at bounding box center [555, 289] width 437 height 72
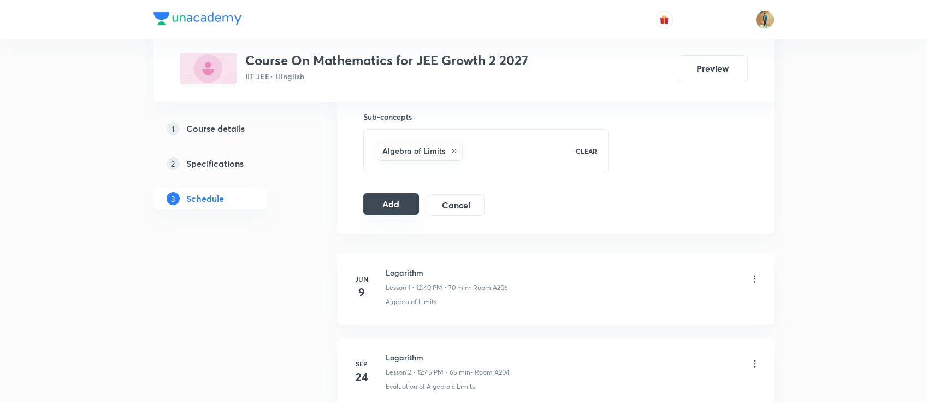
click at [379, 207] on button "Add" at bounding box center [391, 204] width 56 height 22
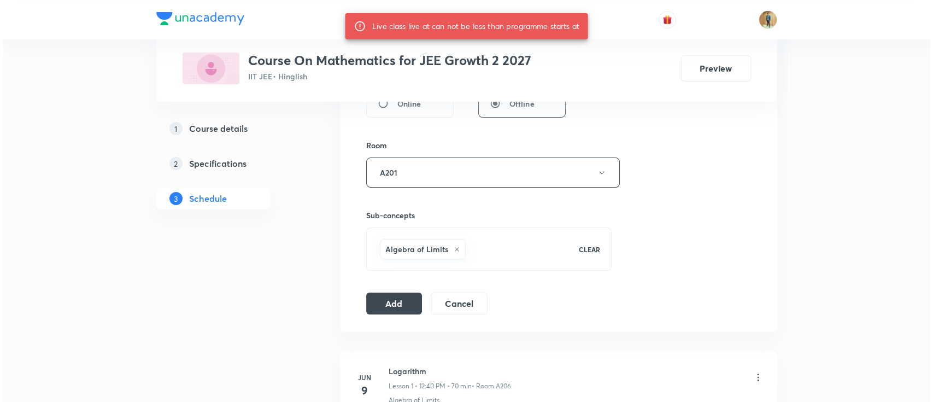
scroll to position [351, 0]
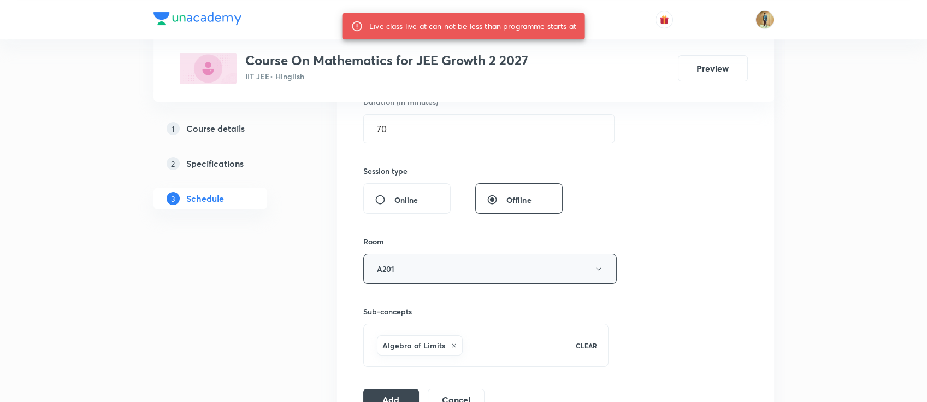
click at [460, 269] on button "A201" at bounding box center [490, 269] width 254 height 30
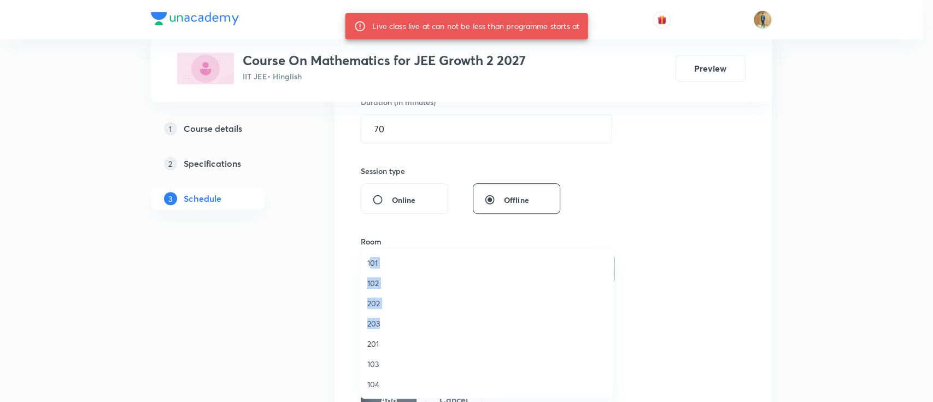
drag, startPoint x: 372, startPoint y: 262, endPoint x: 602, endPoint y: 314, distance: 236.5
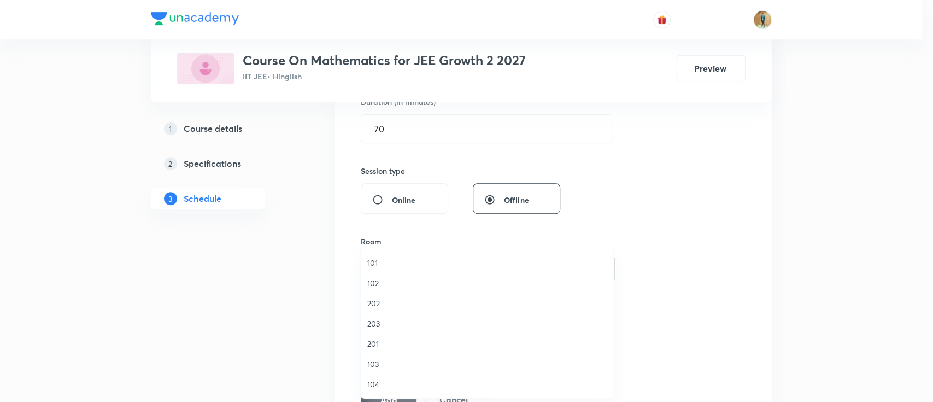
click at [803, 264] on div at bounding box center [466, 201] width 933 height 402
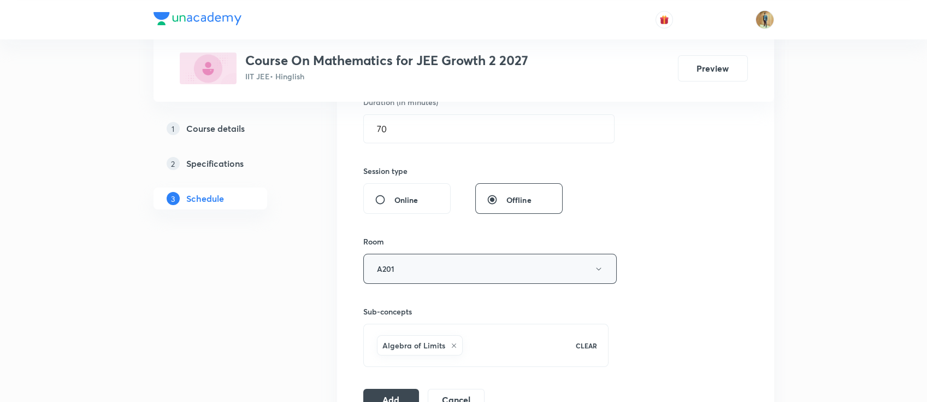
click at [460, 264] on button "A201" at bounding box center [490, 269] width 254 height 30
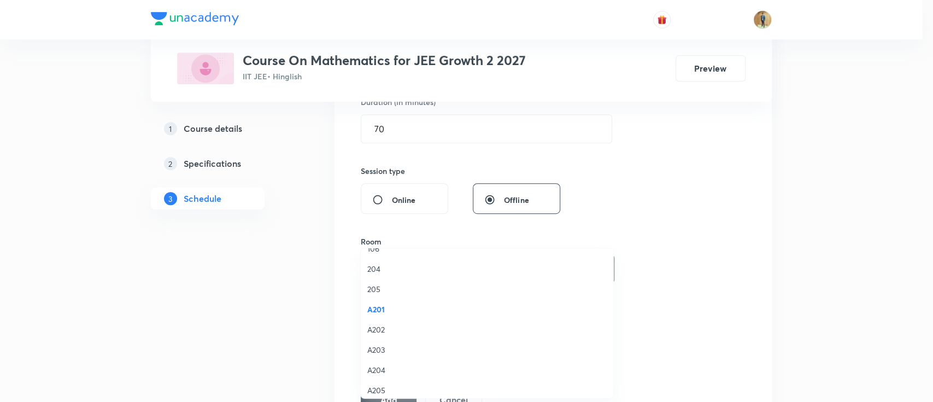
scroll to position [202, 0]
click at [380, 305] on span "A202" at bounding box center [486, 302] width 239 height 11
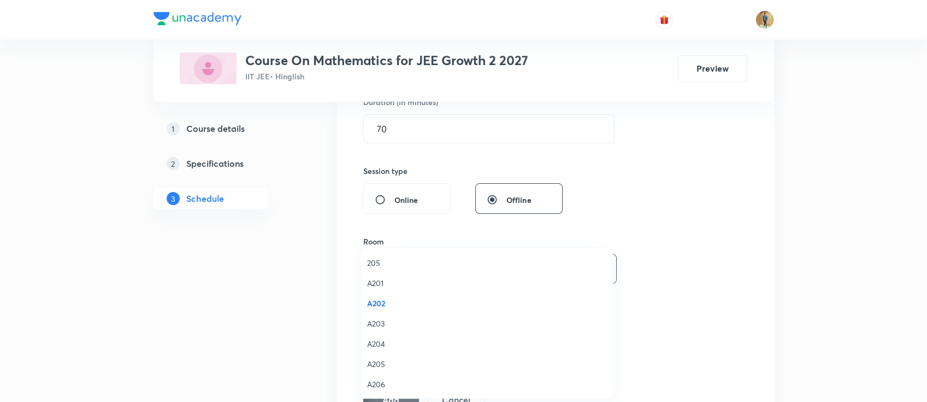
click at [774, 271] on div "Session 3 Live class Session title 14/99 Straight lines ​ Schedule for [DATE] 1…" at bounding box center [555, 147] width 437 height 561
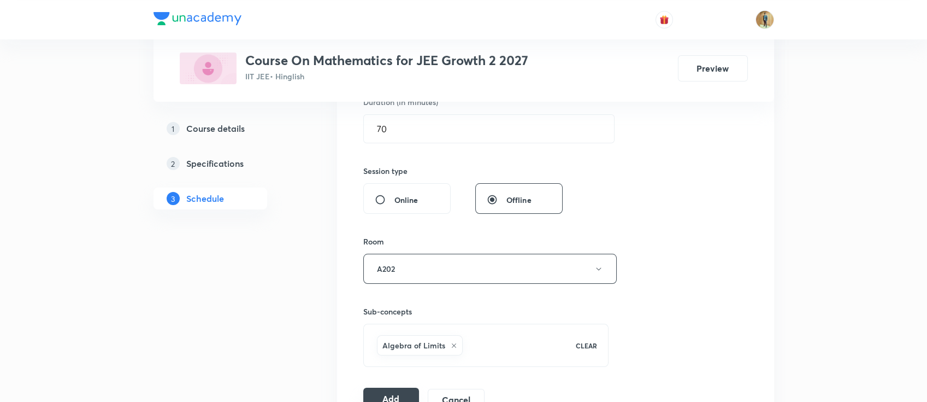
click at [399, 390] on button "Add" at bounding box center [391, 398] width 56 height 22
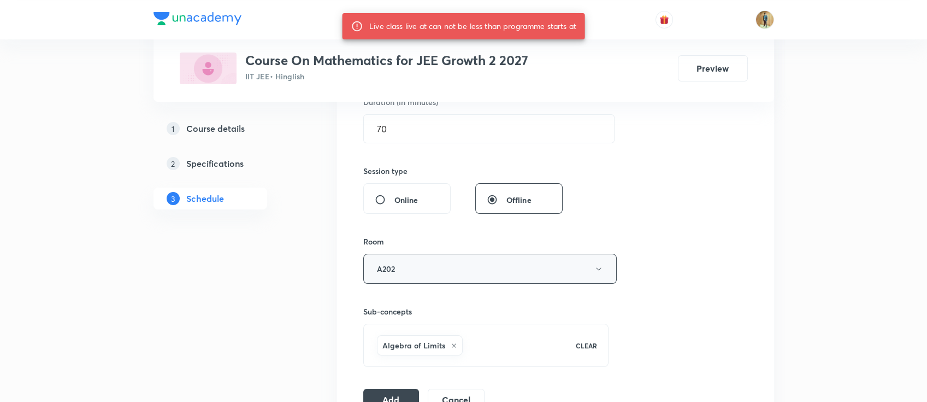
click at [424, 268] on button "A202" at bounding box center [490, 269] width 254 height 30
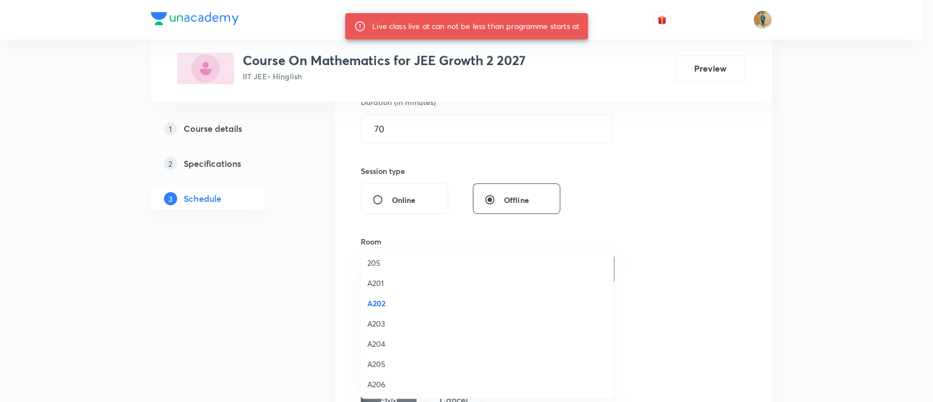
click at [389, 381] on span "A206" at bounding box center [486, 383] width 239 height 11
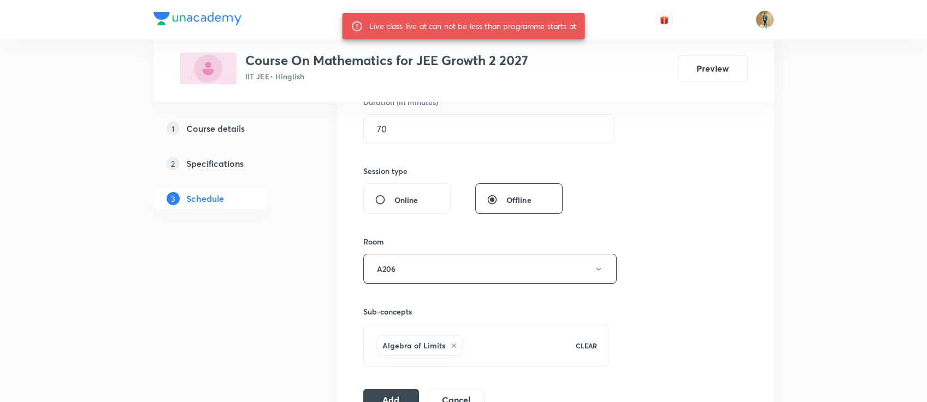
click at [704, 262] on div "Session 3 Live class Session title 14/99 Straight lines ​ Schedule for [DATE] 1…" at bounding box center [555, 148] width 385 height 526
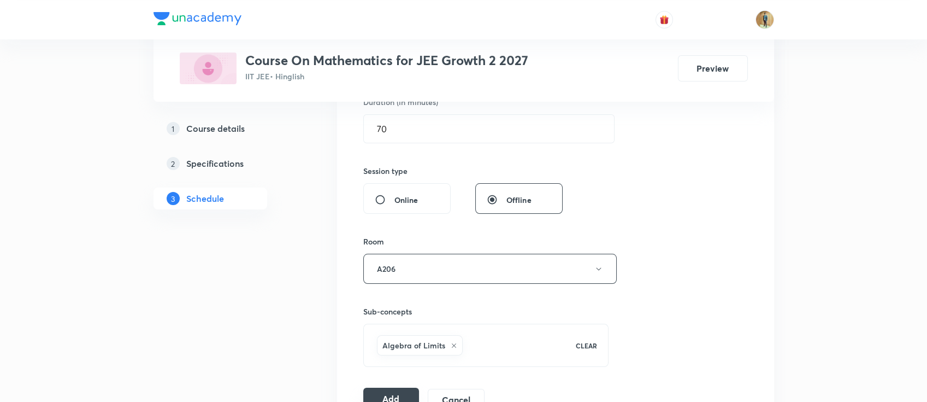
click at [395, 392] on button "Add" at bounding box center [391, 398] width 56 height 22
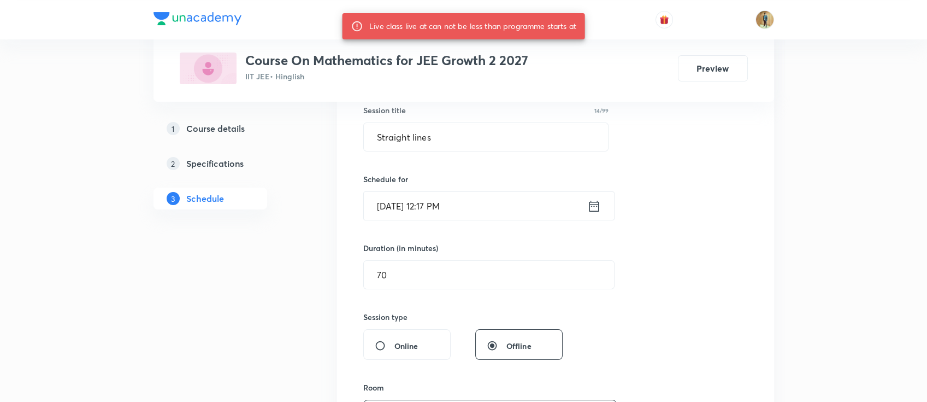
scroll to position [109, 0]
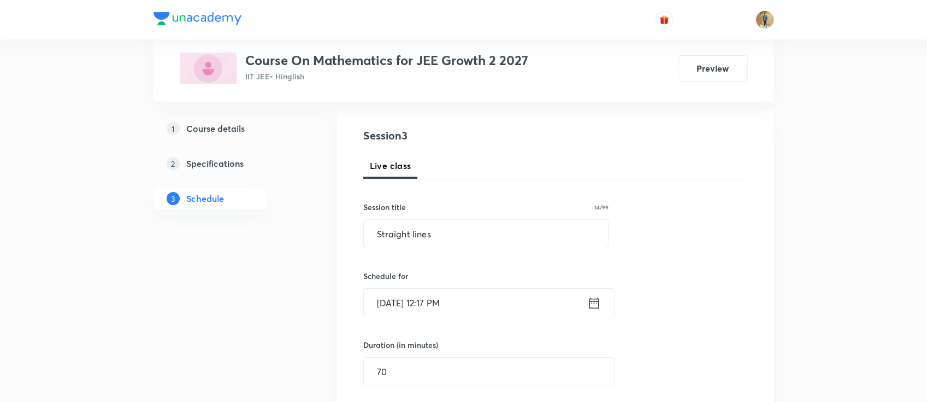
click at [487, 302] on input "[DATE] 12:17 PM" at bounding box center [475, 303] width 223 height 28
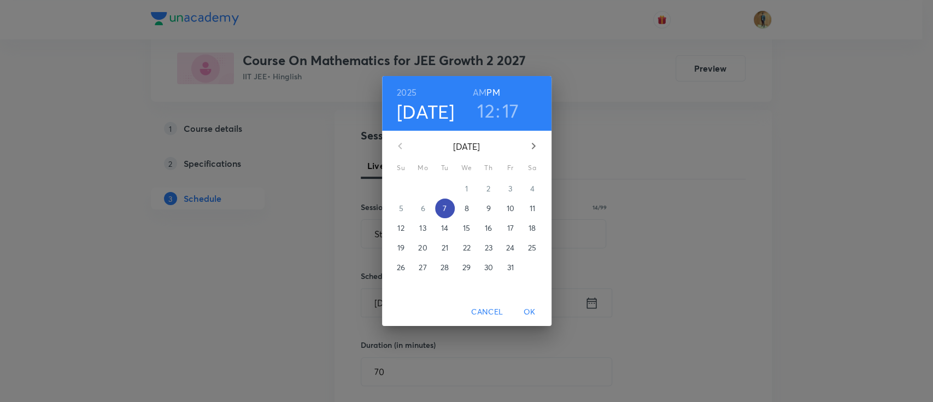
click at [448, 199] on button "7" at bounding box center [445, 208] width 20 height 20
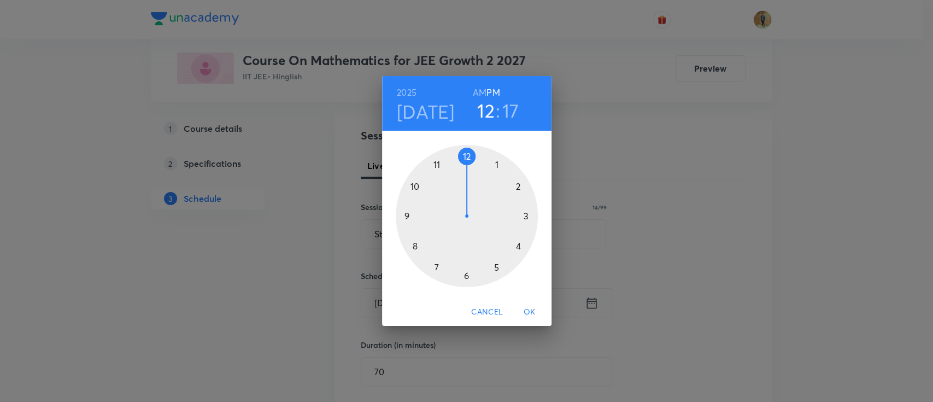
click at [478, 95] on h6 "AM" at bounding box center [480, 92] width 14 height 15
click at [498, 92] on h6 "PM" at bounding box center [492, 92] width 13 height 15
click at [464, 155] on div at bounding box center [467, 216] width 142 height 142
drag, startPoint x: 529, startPoint y: 227, endPoint x: 412, endPoint y: 249, distance: 119.6
click at [412, 249] on div at bounding box center [467, 216] width 142 height 142
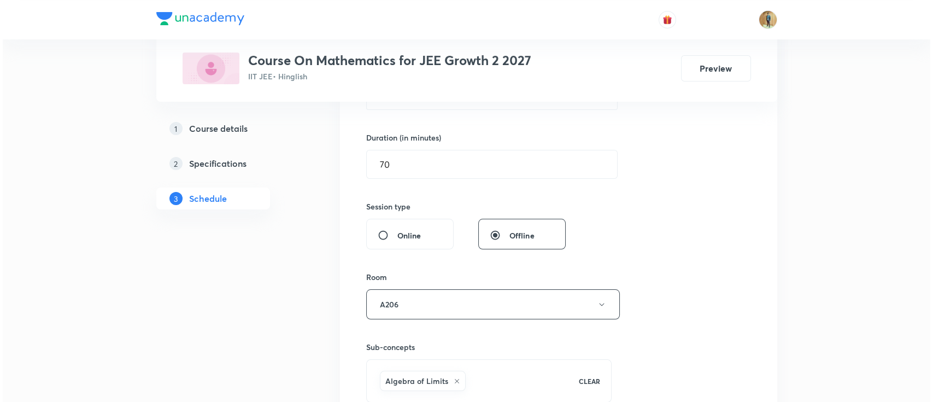
scroll to position [351, 0]
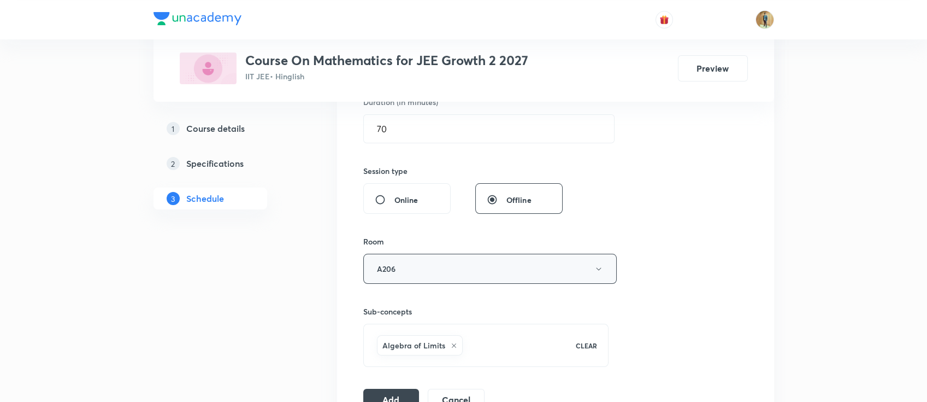
click at [449, 272] on button "A206" at bounding box center [490, 269] width 254 height 30
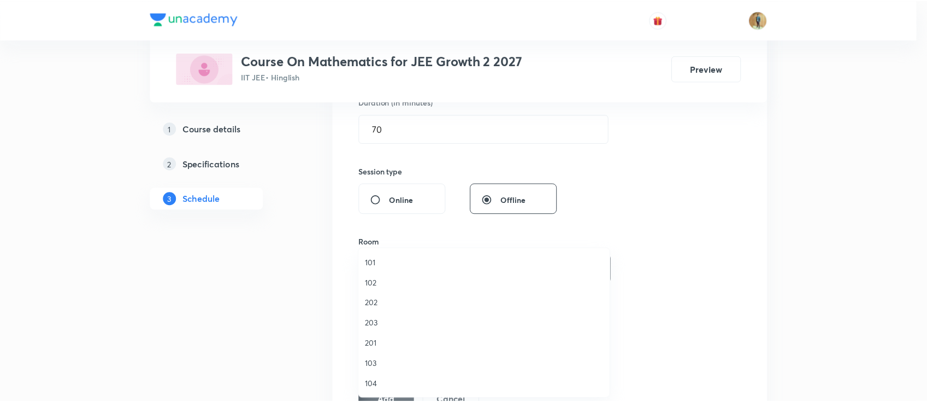
scroll to position [97, 0]
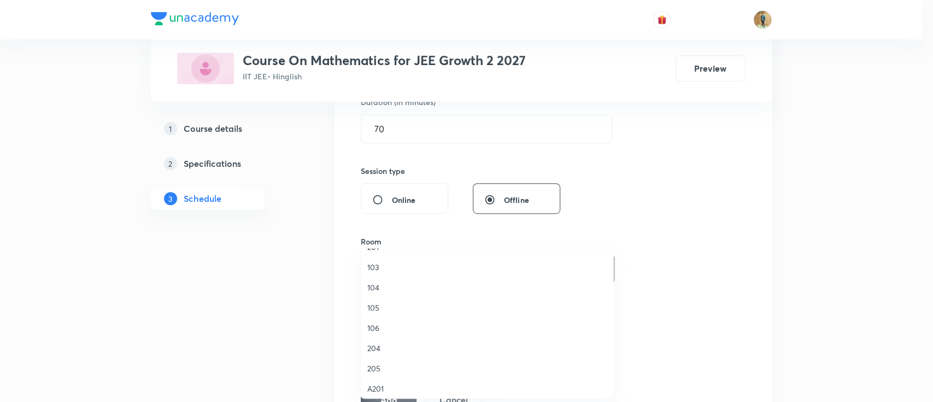
click at [385, 383] on span "A201" at bounding box center [486, 388] width 239 height 11
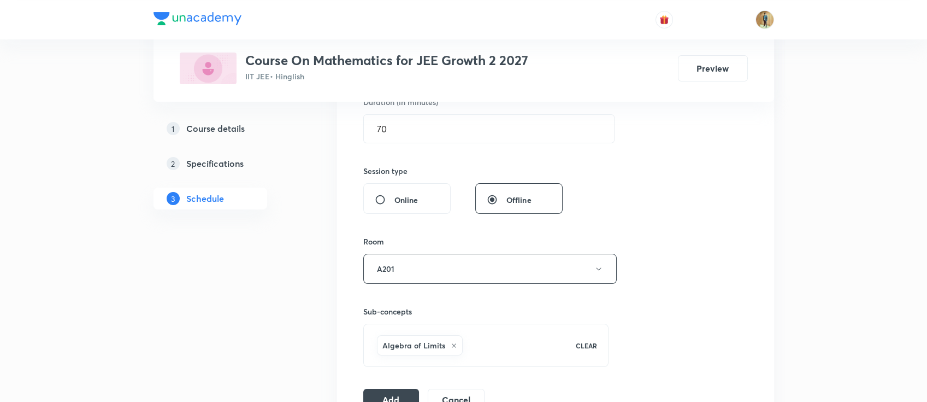
click at [716, 274] on div "Session 3 Live class Session title 14/99 Straight lines ​ Schedule for [DATE] 1…" at bounding box center [555, 148] width 385 height 526
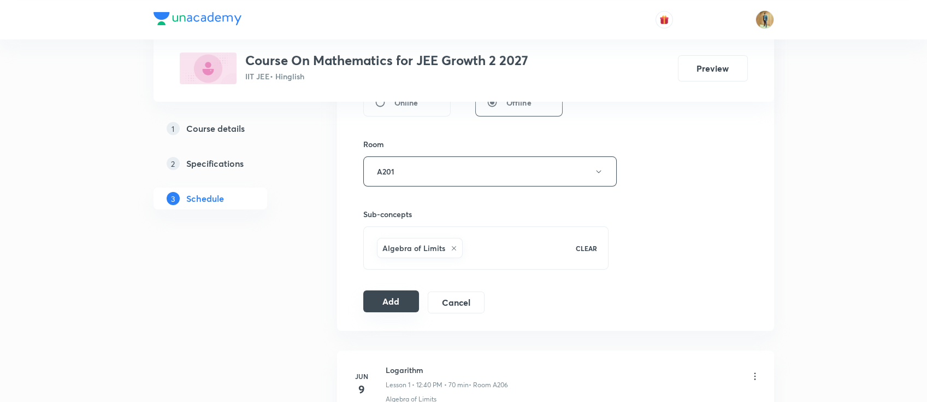
click at [408, 308] on button "Add" at bounding box center [391, 301] width 56 height 22
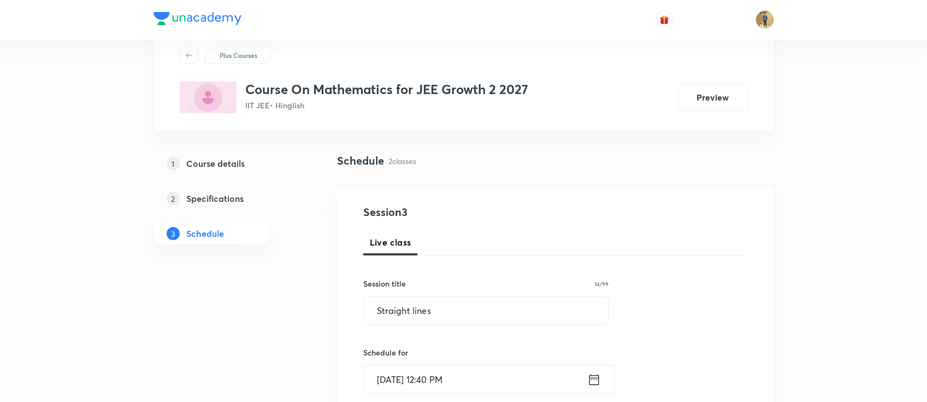
scroll to position [0, 0]
